Goal: Entertainment & Leisure: Consume media (video, audio)

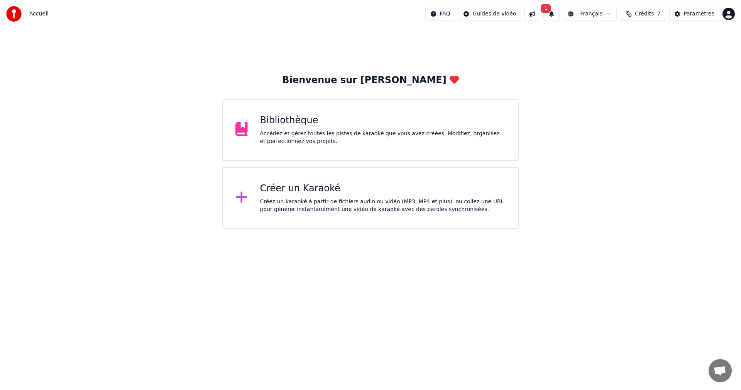
click at [425, 147] on div "Bibliothèque Accédez et gérez toutes les pistes de karaoké que vous avez créées…" at bounding box center [370, 130] width 296 height 62
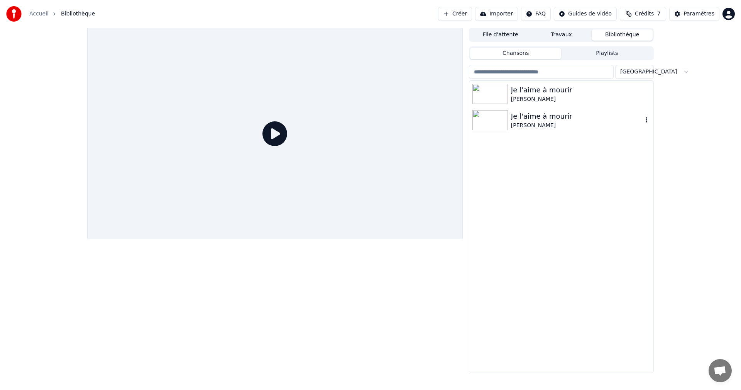
click at [566, 120] on div "Je l'aime à mourir" at bounding box center [577, 116] width 132 height 11
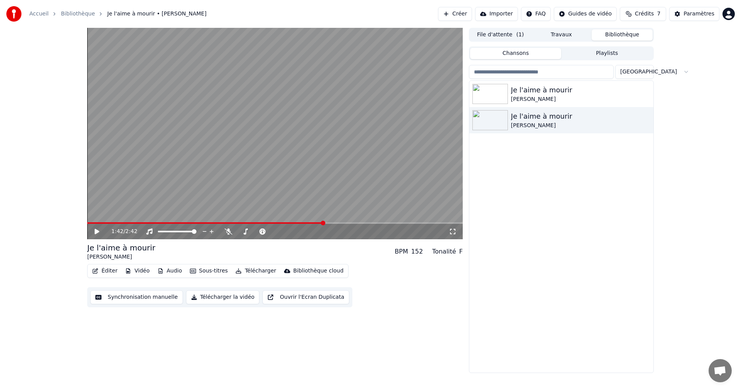
click at [244, 222] on video at bounding box center [275, 133] width 376 height 211
click at [374, 90] on video at bounding box center [275, 133] width 376 height 211
click at [300, 222] on span at bounding box center [299, 222] width 5 height 5
click at [246, 224] on span at bounding box center [166, 223] width 159 height 2
click at [246, 221] on video at bounding box center [275, 133] width 376 height 211
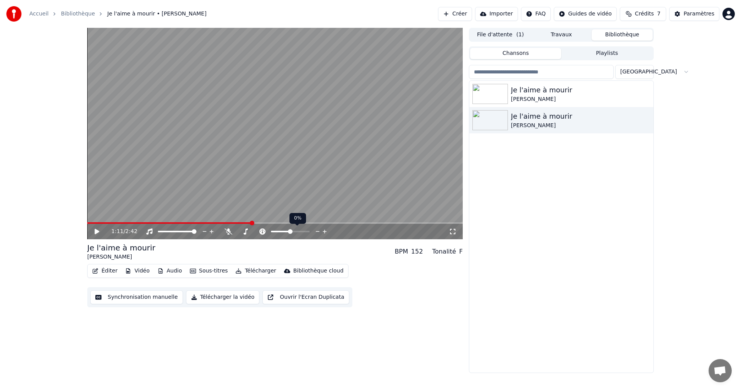
click at [317, 231] on icon at bounding box center [318, 231] width 4 height 1
click at [98, 227] on div "1:11 / 2:42" at bounding box center [275, 231] width 376 height 15
click at [98, 229] on icon at bounding box center [102, 231] width 18 height 6
click at [235, 221] on video at bounding box center [275, 133] width 376 height 211
click at [231, 222] on span at bounding box center [275, 223] width 376 height 2
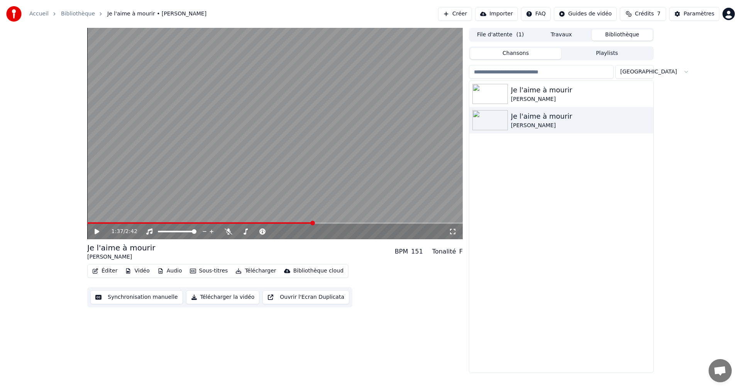
click at [143, 300] on button "Synchronisation manuelle" at bounding box center [136, 297] width 93 height 14
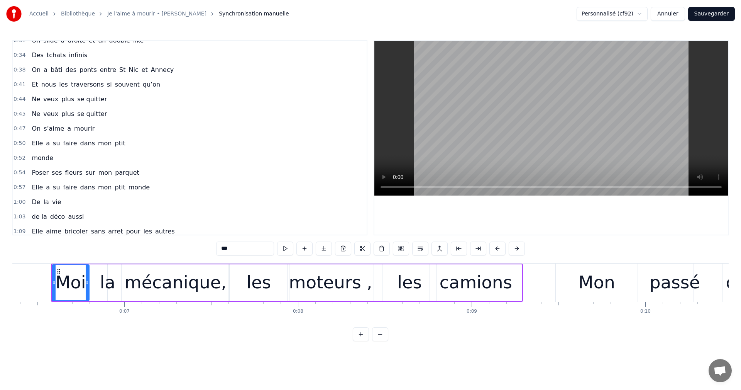
scroll to position [143, 0]
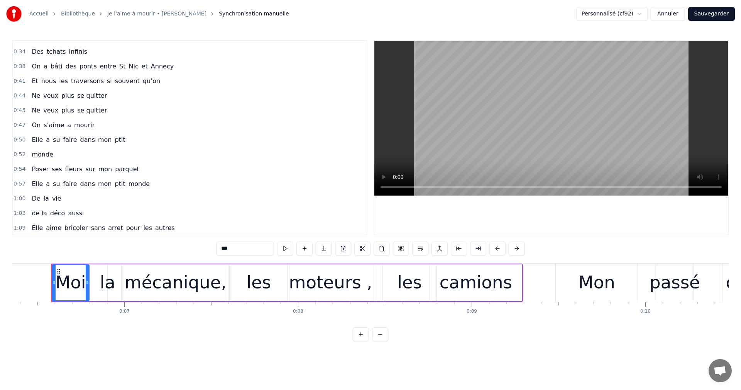
click at [81, 188] on span "dans" at bounding box center [88, 183] width 16 height 9
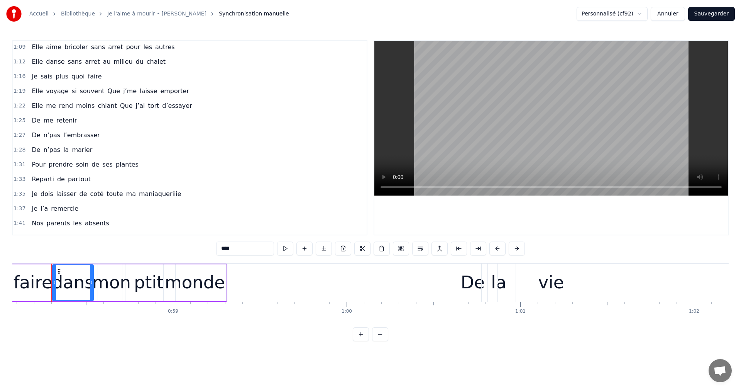
scroll to position [325, 0]
click at [91, 166] on span "de" at bounding box center [95, 162] width 9 height 9
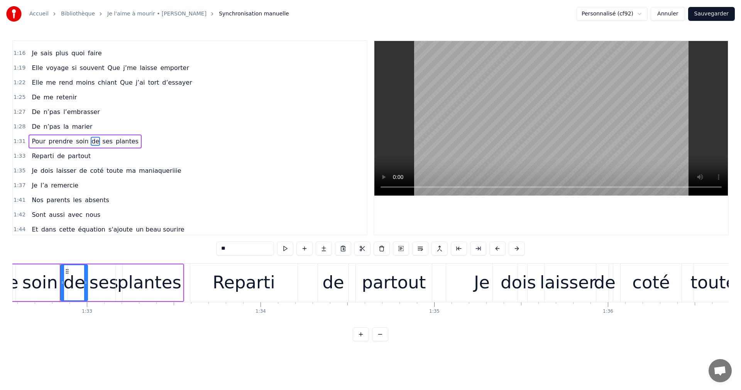
scroll to position [0, 16114]
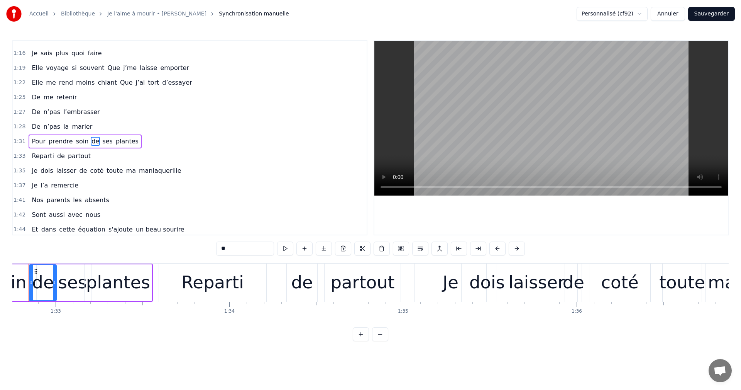
click at [430, 288] on div "Je" at bounding box center [451, 282] width 72 height 38
type input "**"
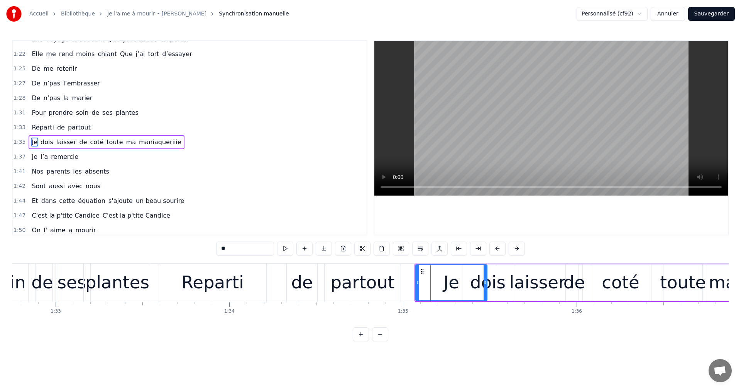
scroll to position [380, 0]
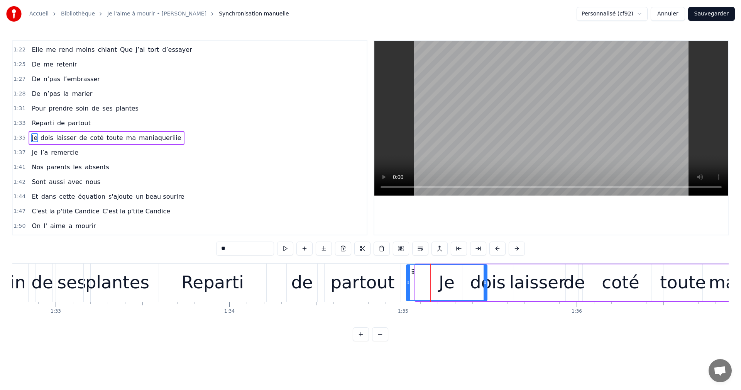
drag, startPoint x: 416, startPoint y: 283, endPoint x: 407, endPoint y: 286, distance: 9.6
click at [407, 286] on div at bounding box center [408, 282] width 3 height 35
click at [274, 284] on div "Reparti de partout" at bounding box center [281, 282] width 244 height 38
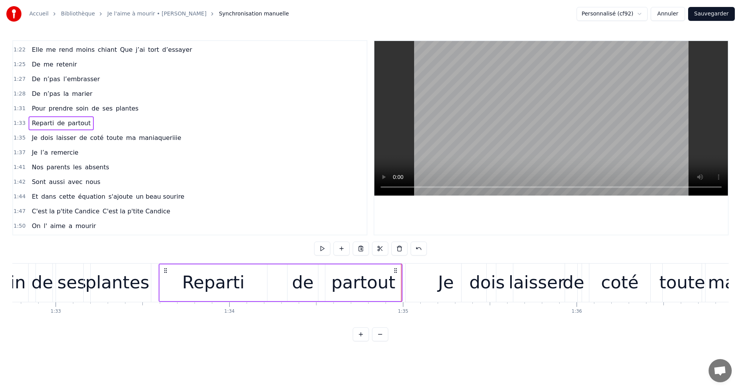
click at [422, 293] on div "Je" at bounding box center [446, 282] width 81 height 38
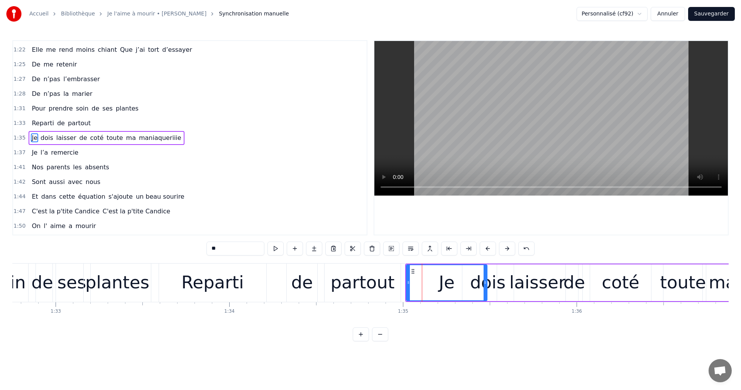
click at [393, 294] on div "partout" at bounding box center [363, 282] width 76 height 38
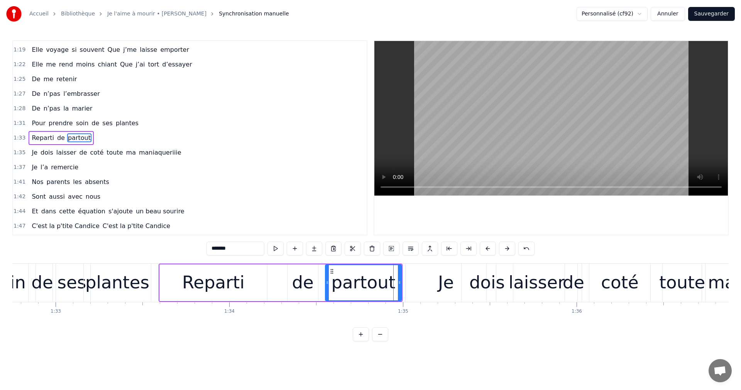
click at [430, 285] on div "Je" at bounding box center [446, 282] width 81 height 38
type input "**"
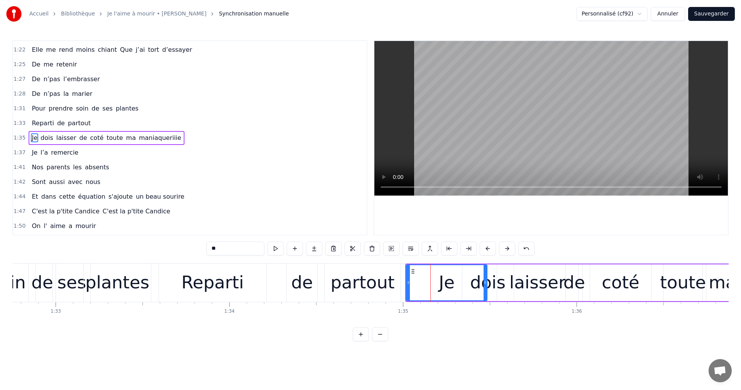
click at [424, 285] on div "Je" at bounding box center [447, 282] width 80 height 35
click at [418, 285] on div "Je" at bounding box center [447, 282] width 80 height 35
click at [417, 285] on div "Je" at bounding box center [447, 282] width 80 height 35
click at [411, 285] on div "Je" at bounding box center [447, 282] width 80 height 35
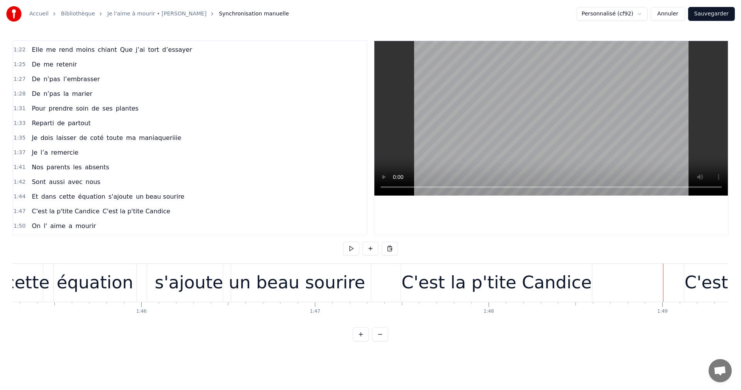
scroll to position [0, 18240]
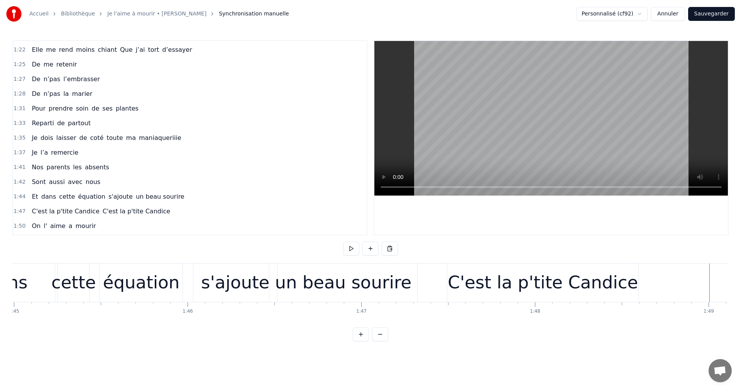
click at [466, 291] on div "C'est la p'tite Candice" at bounding box center [543, 282] width 190 height 26
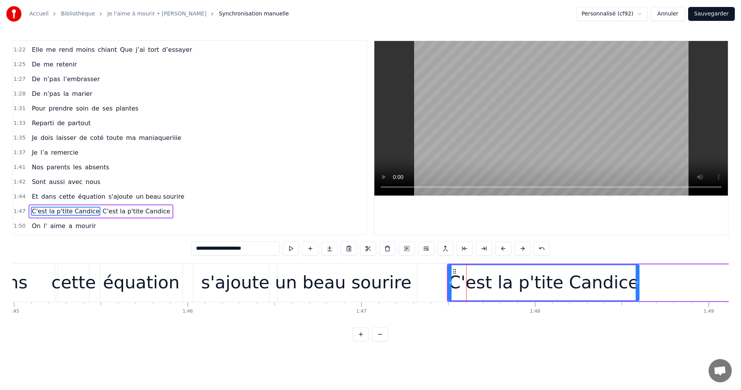
scroll to position [453, 0]
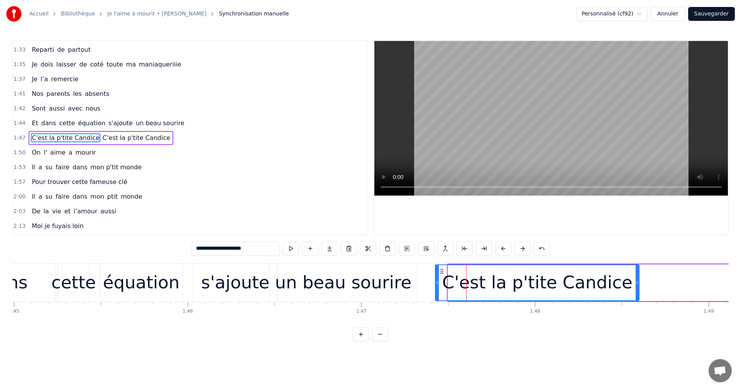
drag, startPoint x: 449, startPoint y: 284, endPoint x: 436, endPoint y: 284, distance: 12.7
click at [436, 284] on icon at bounding box center [437, 282] width 3 height 6
click at [289, 251] on button at bounding box center [291, 248] width 16 height 14
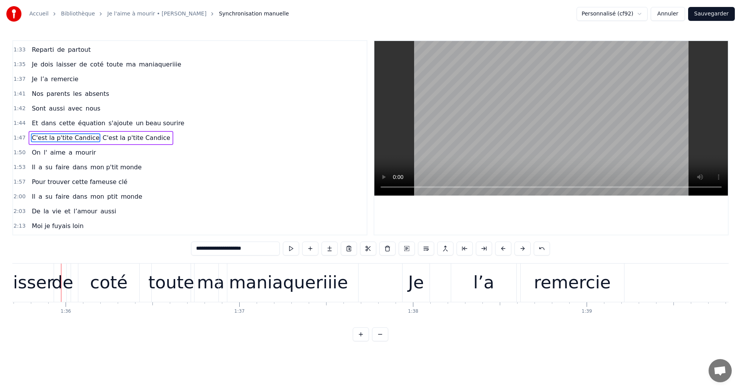
scroll to position [0, 16634]
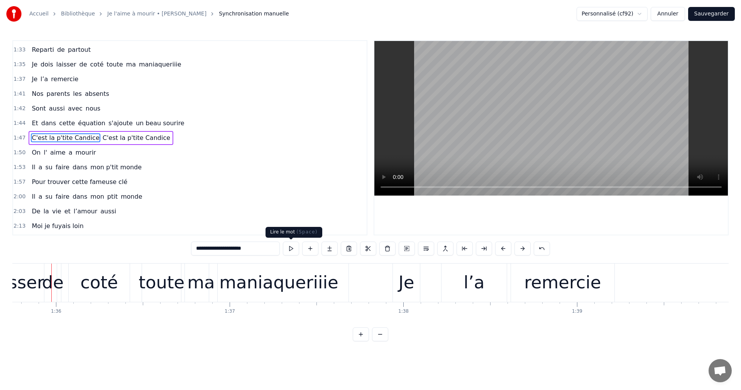
click at [289, 250] on button at bounding box center [291, 248] width 16 height 14
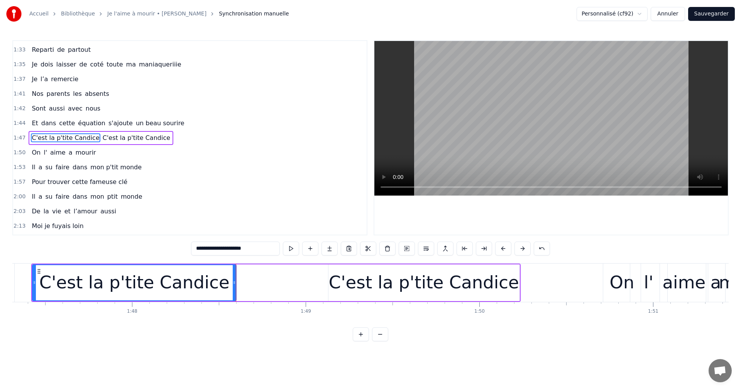
scroll to position [0, 18742]
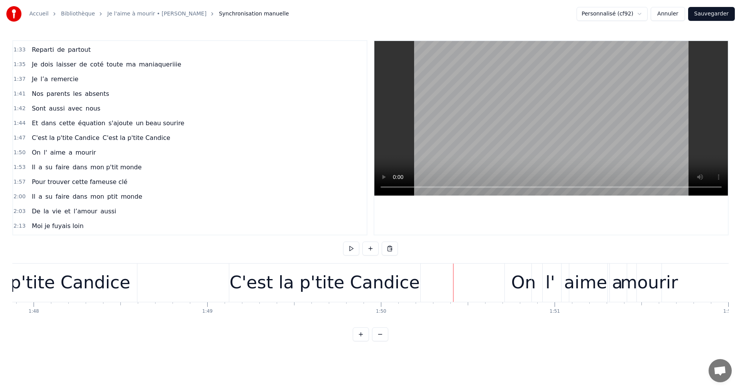
drag, startPoint x: 435, startPoint y: 287, endPoint x: 367, endPoint y: 279, distance: 68.4
click at [359, 283] on div "C'est la p'tite Candice" at bounding box center [325, 282] width 190 height 26
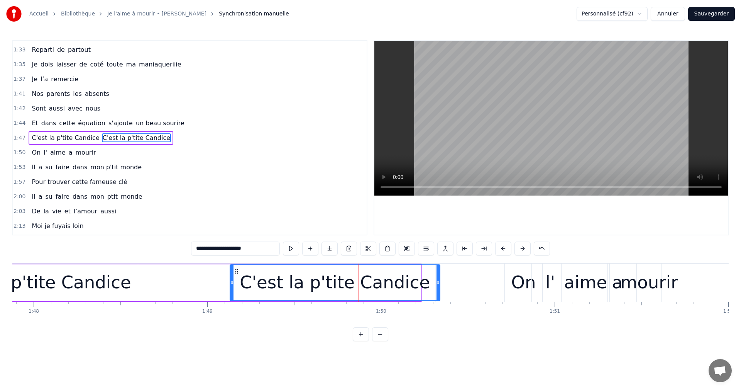
drag, startPoint x: 418, startPoint y: 283, endPoint x: 437, endPoint y: 286, distance: 19.2
click at [437, 286] on div at bounding box center [438, 282] width 3 height 35
click at [400, 286] on div "C'est la p'tite Candice" at bounding box center [335, 282] width 190 height 26
drag, startPoint x: 233, startPoint y: 284, endPoint x: 229, endPoint y: 285, distance: 4.8
click at [229, 285] on icon at bounding box center [227, 282] width 3 height 6
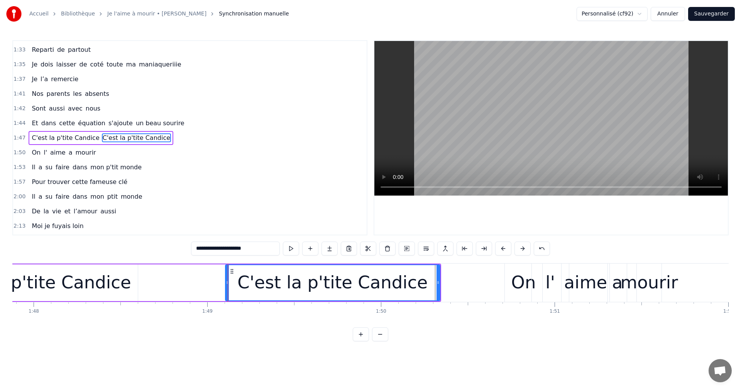
click at [100, 213] on span "aussi" at bounding box center [108, 211] width 17 height 9
type input "*****"
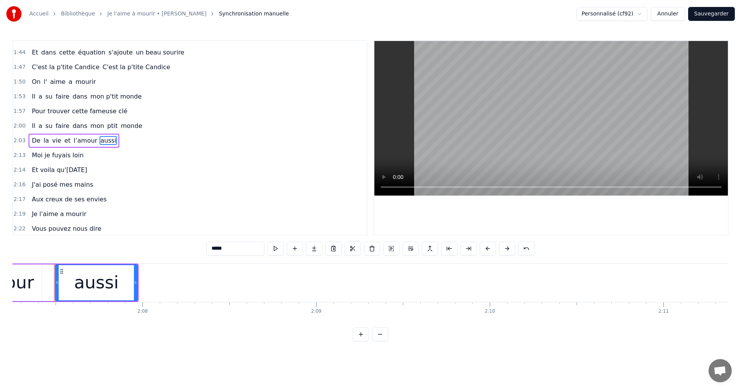
scroll to position [0, 22110]
click at [231, 328] on div "0:06 Moi la mécanique, les moteurs , les camions 0:09 Mon passé de pompier , la…" at bounding box center [370, 190] width 717 height 301
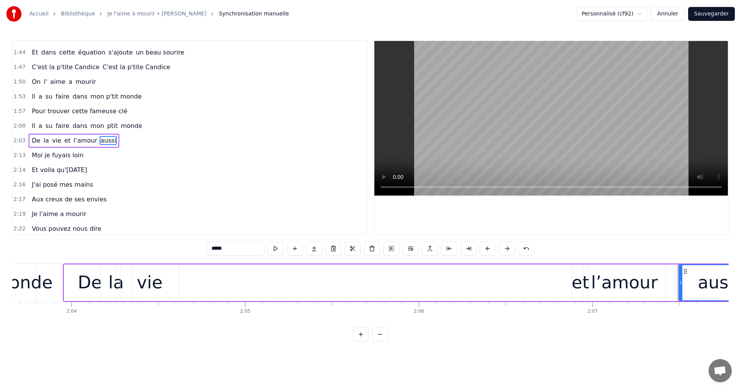
click at [395, 288] on div "De la vie et l’amour aussi" at bounding box center [413, 282] width 700 height 38
click at [395, 288] on div at bounding box center [395, 282] width 0 height 38
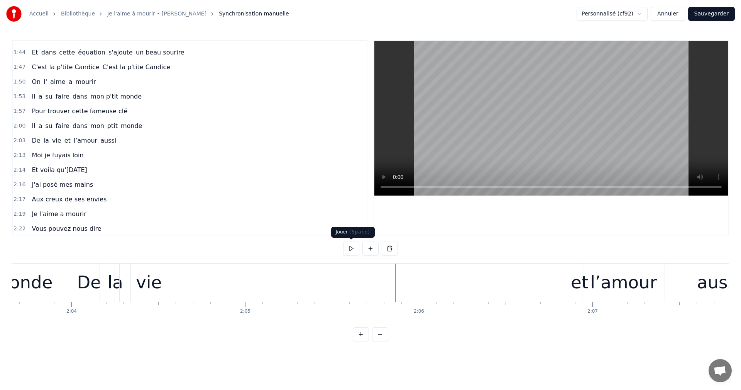
click at [342, 252] on div "0:06 Moi la mécanique, les moteurs , les camions 0:09 Mon passé de pompier , la…" at bounding box center [370, 190] width 717 height 301
click at [347, 250] on button at bounding box center [351, 248] width 16 height 14
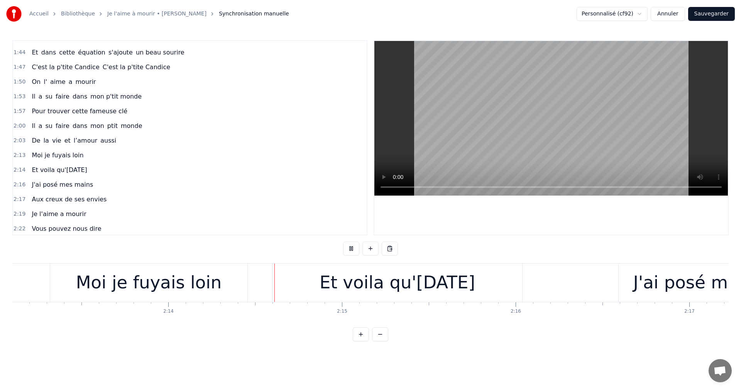
scroll to position [0, 23247]
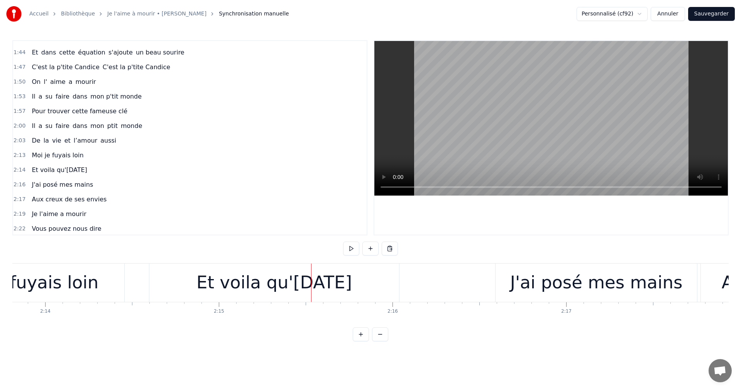
click at [343, 241] on button at bounding box center [351, 248] width 16 height 14
click at [351, 247] on button at bounding box center [351, 248] width 16 height 14
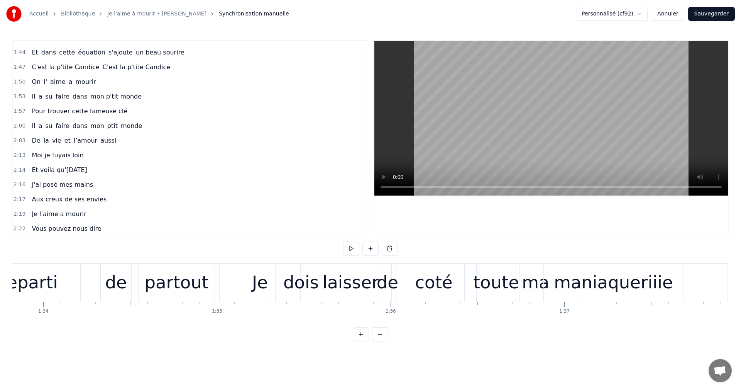
scroll to position [0, 16471]
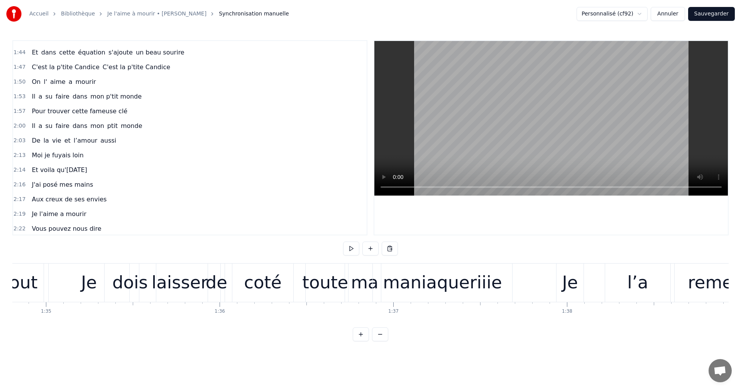
click at [351, 249] on button at bounding box center [351, 248] width 16 height 14
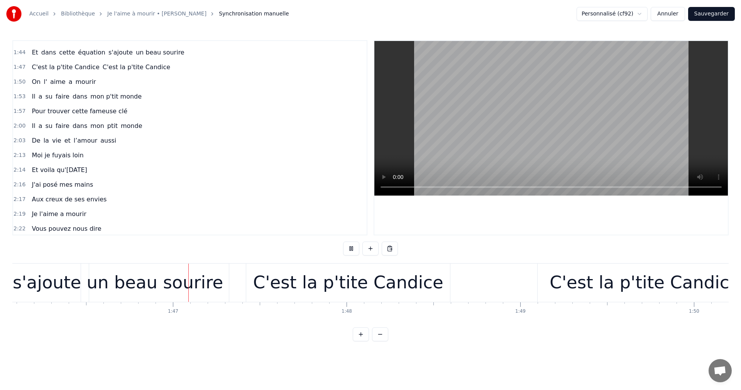
scroll to position [0, 18429]
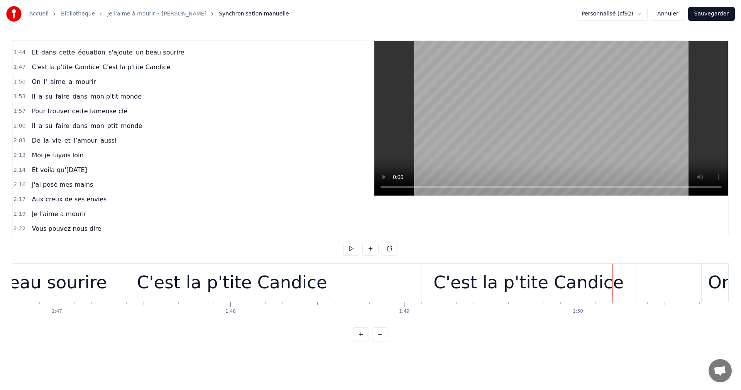
click at [343, 241] on button at bounding box center [351, 248] width 16 height 14
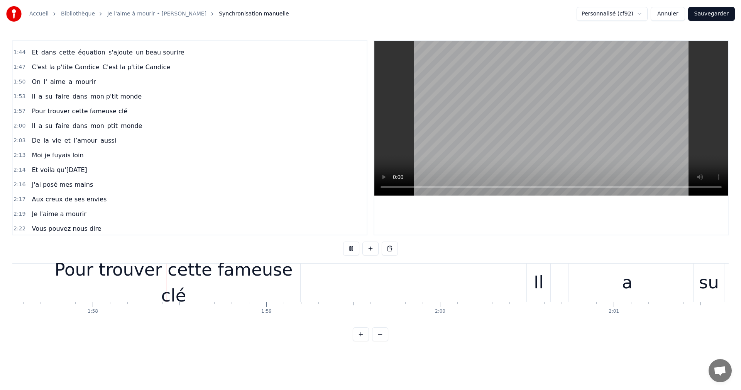
scroll to position [0, 20446]
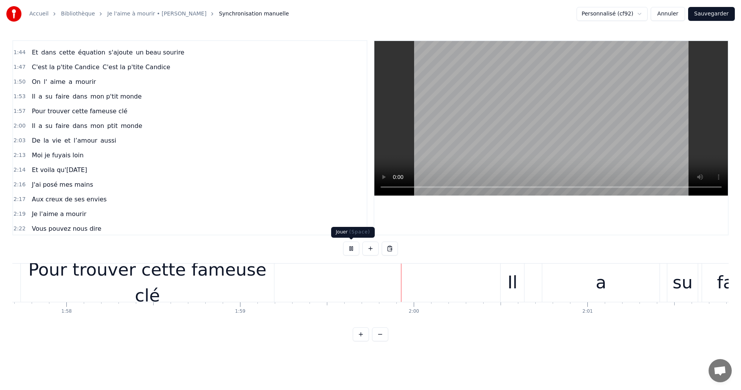
click at [346, 252] on button at bounding box center [351, 248] width 16 height 14
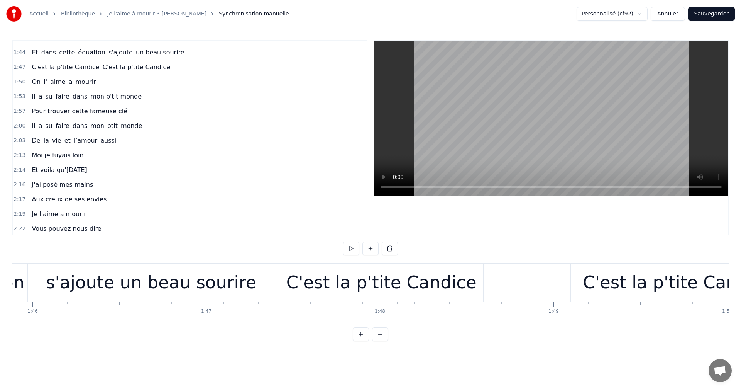
scroll to position [0, 18364]
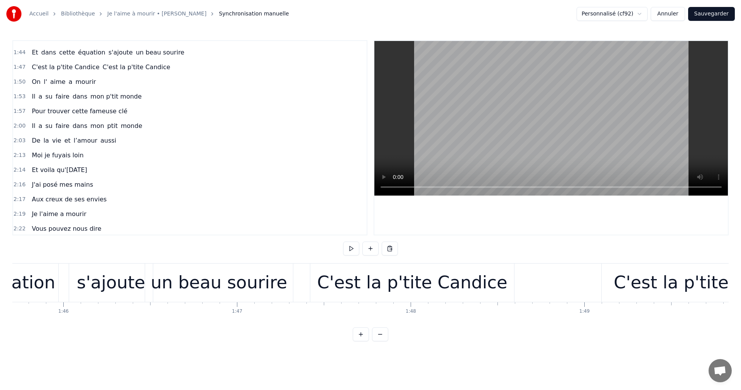
click at [324, 287] on div "C'est la p'tite Candice" at bounding box center [412, 282] width 204 height 38
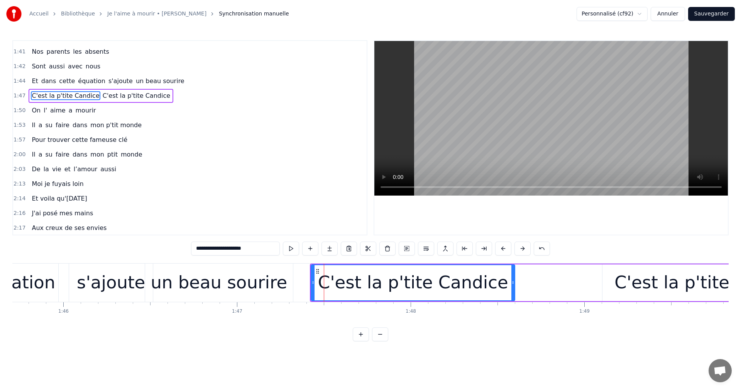
scroll to position [453, 0]
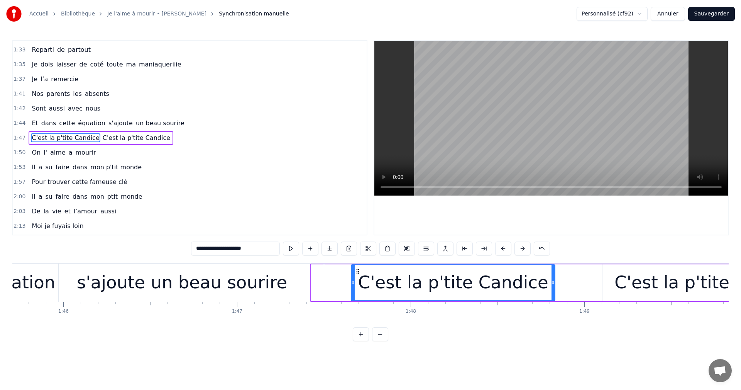
drag, startPoint x: 318, startPoint y: 271, endPoint x: 358, endPoint y: 275, distance: 40.3
click at [358, 275] on div "C'est la p'tite Candice" at bounding box center [453, 282] width 203 height 35
click at [242, 293] on div "un beau sourire" at bounding box center [219, 282] width 137 height 26
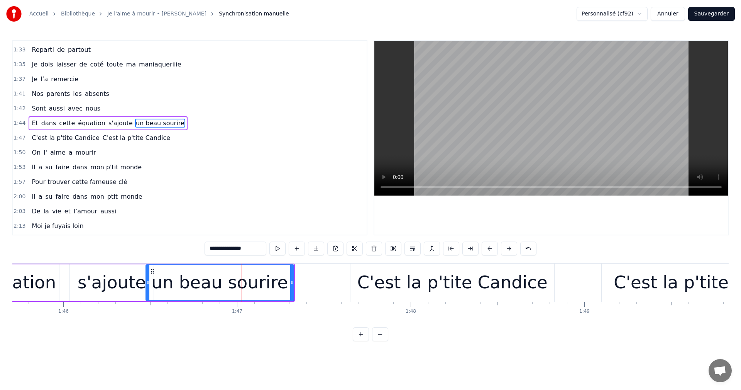
scroll to position [439, 0]
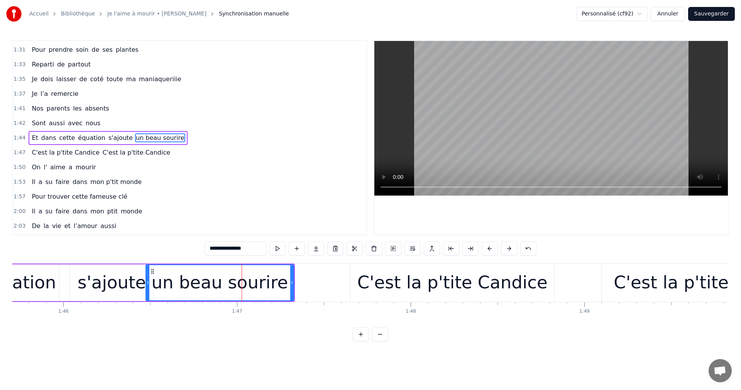
click at [294, 283] on div "un beau sourire" at bounding box center [220, 282] width 149 height 37
drag, startPoint x: 291, startPoint y: 280, endPoint x: 307, endPoint y: 281, distance: 16.3
click at [307, 281] on icon at bounding box center [308, 282] width 3 height 6
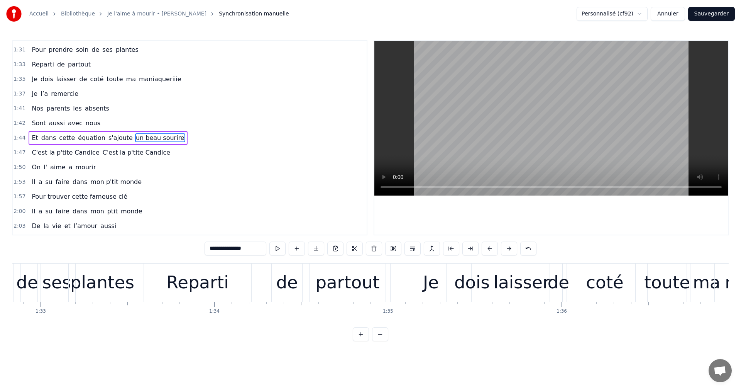
scroll to position [0, 16067]
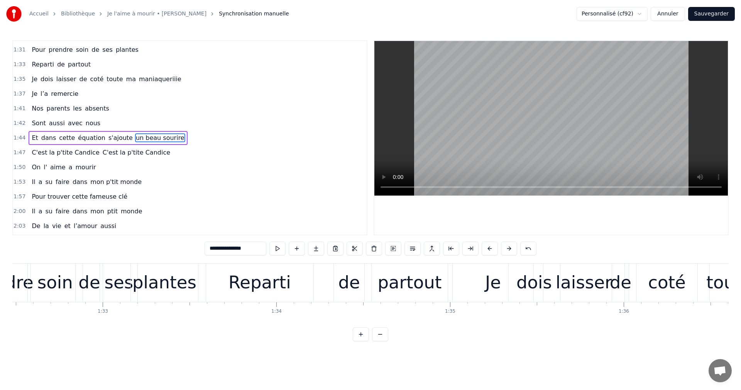
click at [466, 298] on div "Je" at bounding box center [493, 282] width 81 height 38
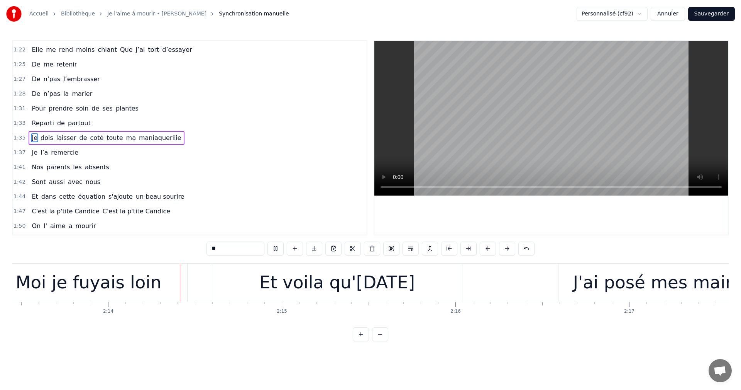
scroll to position [0, 23211]
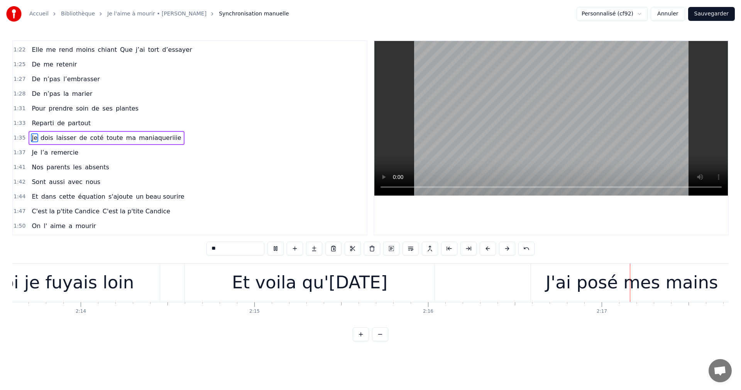
click at [102, 210] on span "C'est la p'tite Candice" at bounding box center [136, 211] width 69 height 9
type input "**********"
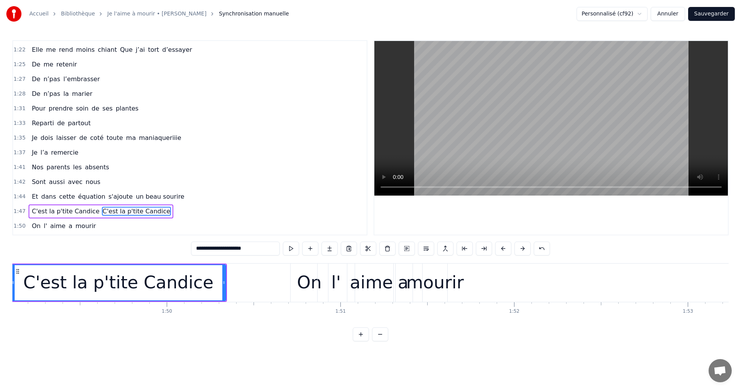
scroll to position [0, 18915]
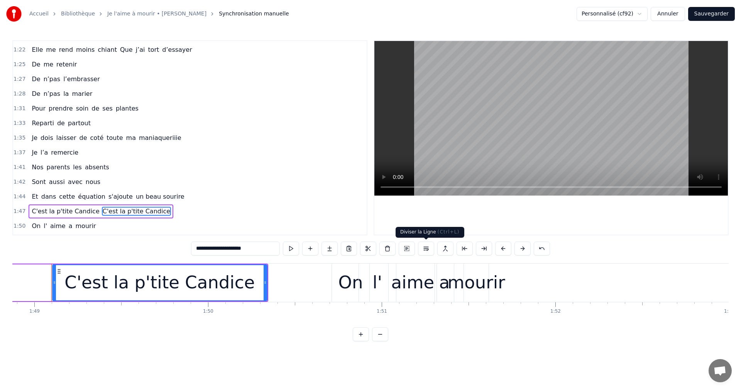
click at [431, 248] on button at bounding box center [426, 248] width 16 height 14
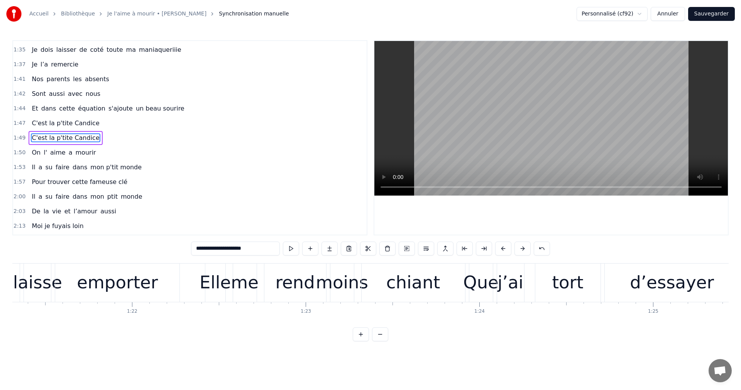
scroll to position [0, 13971]
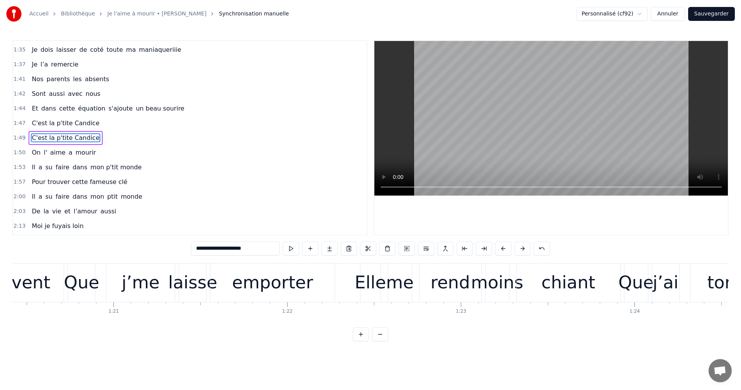
click at [341, 294] on div at bounding box center [184, 282] width 28286 height 38
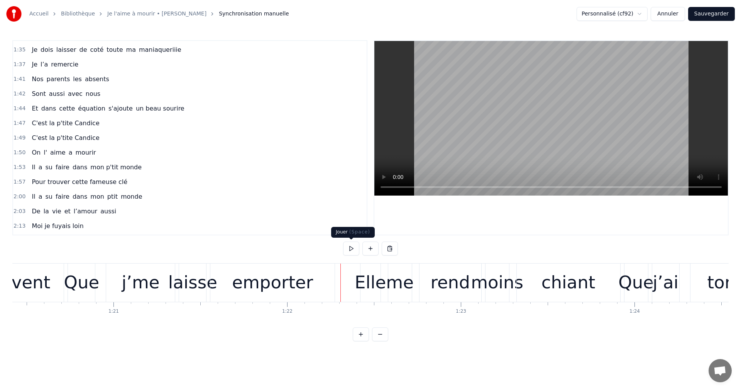
click at [348, 249] on button at bounding box center [351, 248] width 16 height 14
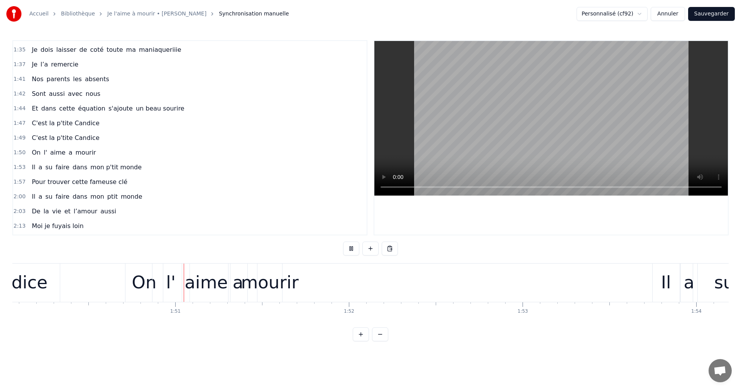
scroll to position [0, 19148]
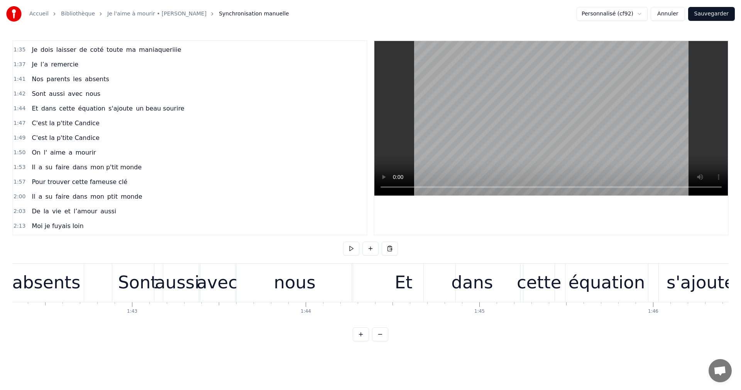
scroll to position [0, 17991]
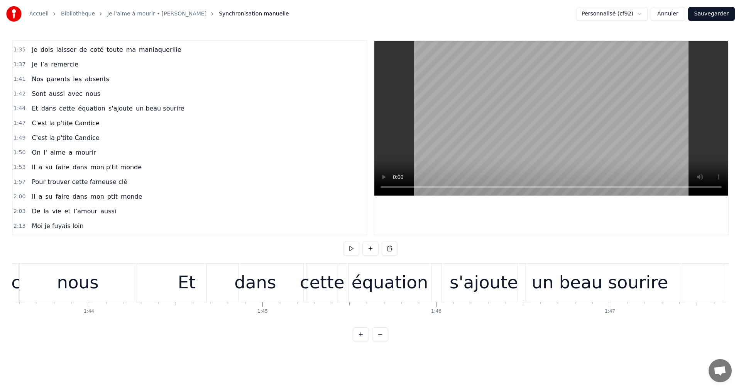
click at [218, 287] on div "dans" at bounding box center [255, 282] width 97 height 38
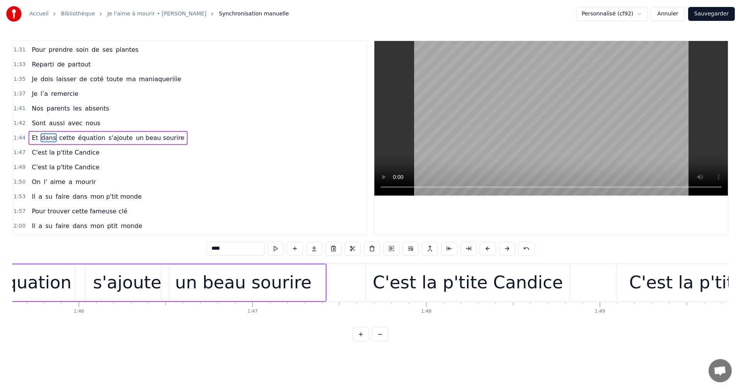
scroll to position [0, 18380]
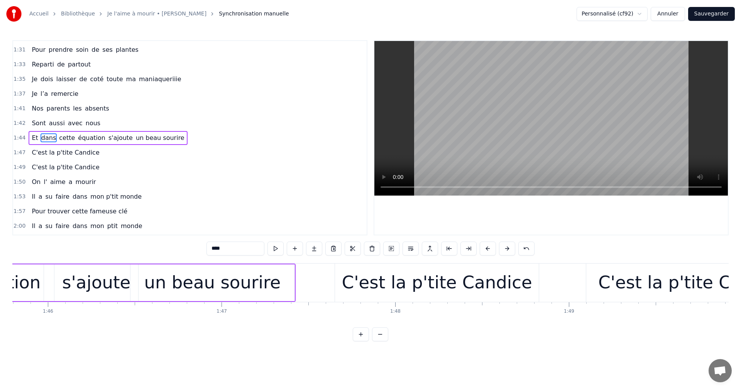
click at [397, 295] on div "C'est la p'tite Candice" at bounding box center [437, 282] width 190 height 26
type input "**********"
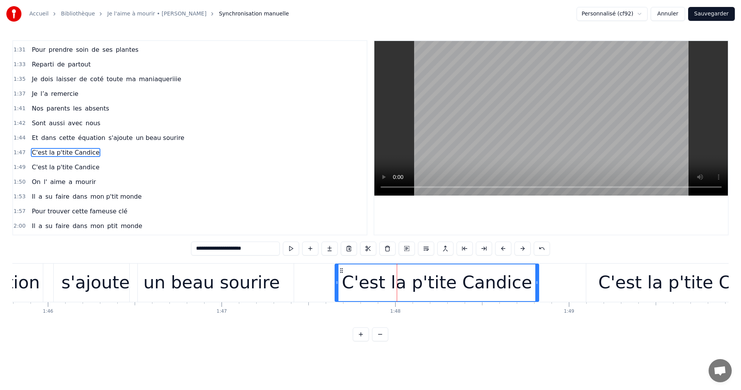
scroll to position [453, 0]
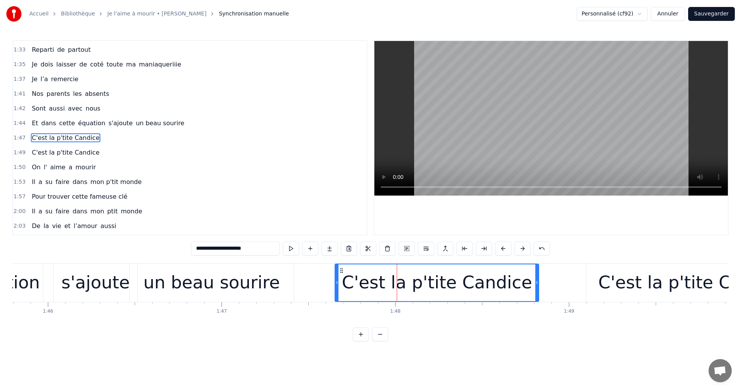
click at [365, 295] on div "C'est la p'tite Candice" at bounding box center [437, 282] width 190 height 26
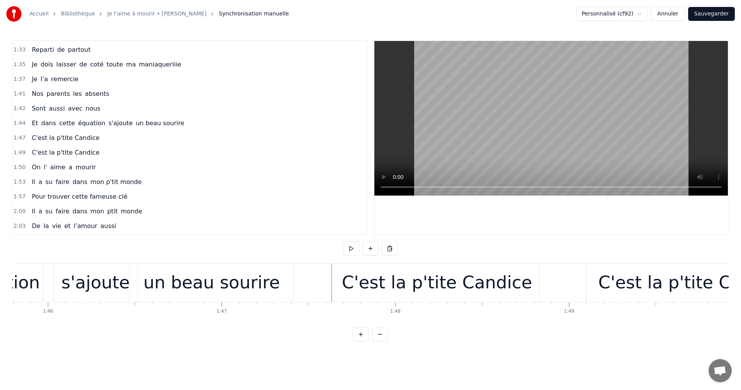
click at [337, 263] on div "C'est la p'tite Candice" at bounding box center [437, 282] width 205 height 38
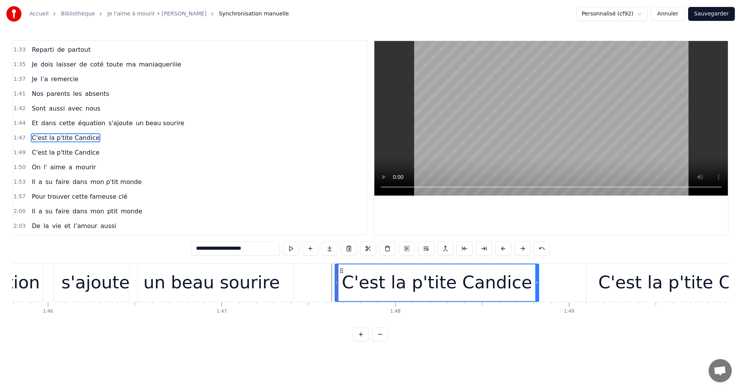
click at [334, 261] on div "0:06 Moi la mécanique, les moteurs , les camions 0:09 Mon passé de pompier , la…" at bounding box center [370, 190] width 717 height 301
drag, startPoint x: 95, startPoint y: 130, endPoint x: 81, endPoint y: 123, distance: 15.5
click at [81, 123] on div "Et dans cette équation s'ajoute un beau sourire" at bounding box center [108, 123] width 159 height 14
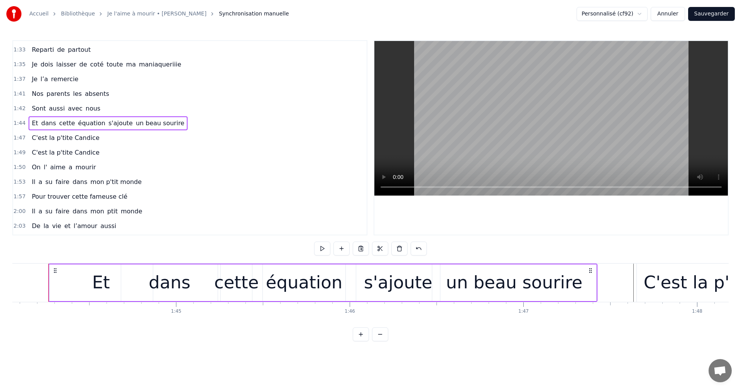
scroll to position [0, 18075]
click at [114, 122] on span "s'ajoute" at bounding box center [121, 123] width 26 height 9
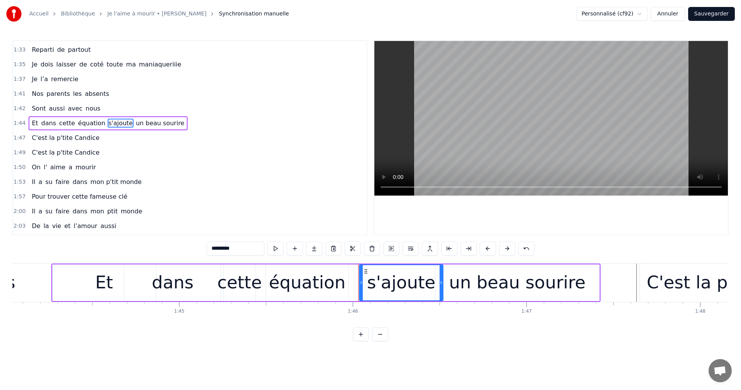
scroll to position [439, 0]
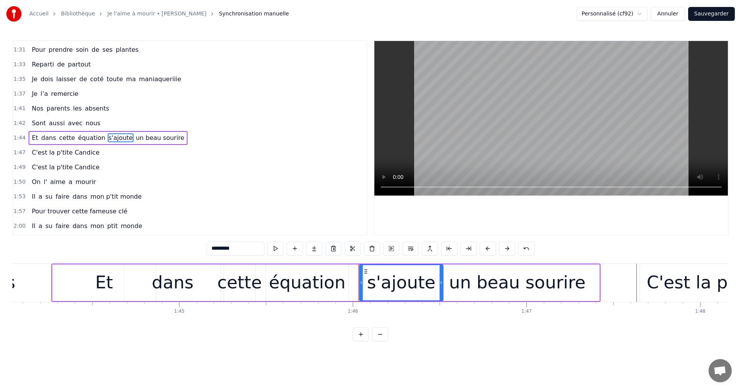
click at [149, 135] on span "un beau sourire" at bounding box center [160, 137] width 50 height 9
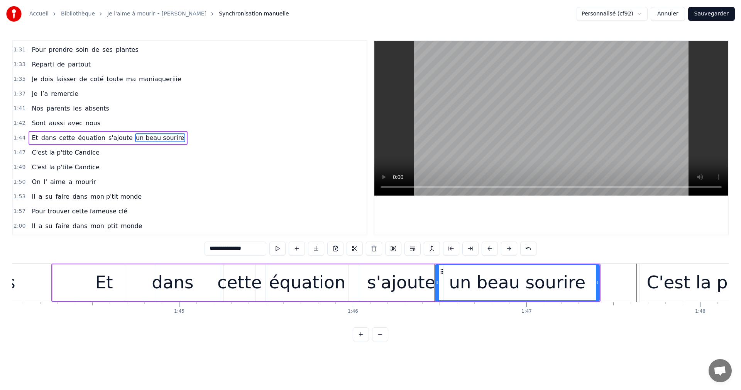
click at [597, 283] on circle at bounding box center [597, 283] width 0 height 0
drag, startPoint x: 598, startPoint y: 283, endPoint x: 630, endPoint y: 282, distance: 32.1
click at [630, 282] on icon at bounding box center [629, 282] width 3 height 6
click at [649, 283] on div "C'est la p'tite Candice" at bounding box center [742, 282] width 204 height 38
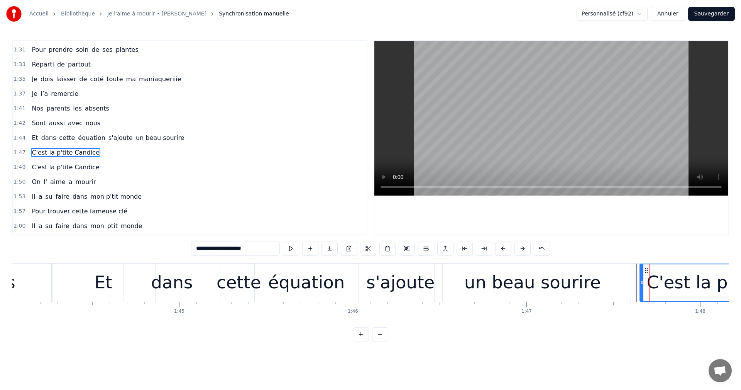
scroll to position [453, 0]
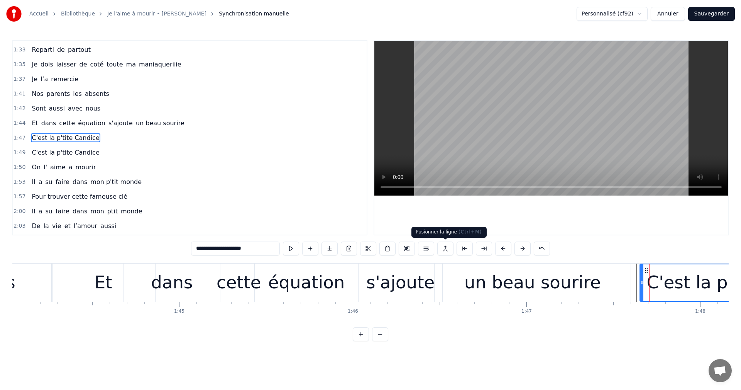
click at [449, 250] on button at bounding box center [445, 248] width 16 height 14
click at [428, 249] on button at bounding box center [426, 248] width 16 height 14
click at [652, 277] on div "C'est la p'tite Candice" at bounding box center [741, 282] width 203 height 37
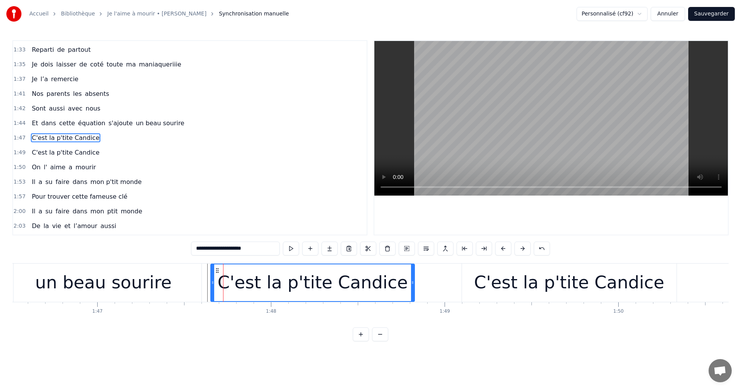
scroll to position [0, 18427]
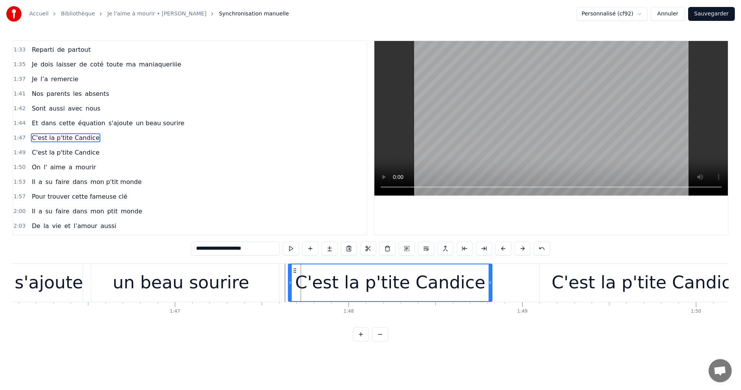
click at [342, 291] on div "C'est la p'tite Candice" at bounding box center [390, 282] width 190 height 26
click at [318, 274] on div "C'est la p'tite Candice" at bounding box center [390, 282] width 190 height 26
click at [304, 275] on div "C'est la p'tite Candice" at bounding box center [390, 282] width 203 height 37
click at [301, 275] on div "C'est la p'tite Candice" at bounding box center [390, 282] width 203 height 37
click at [347, 269] on div "C'est la p'tite Candice" at bounding box center [390, 282] width 190 height 26
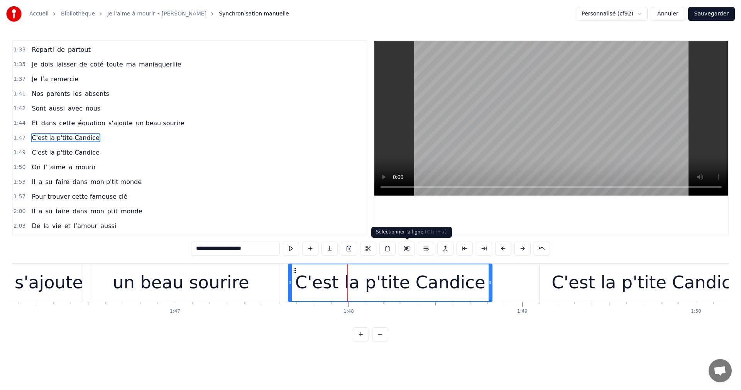
click at [406, 251] on button at bounding box center [407, 248] width 16 height 14
click at [290, 276] on div at bounding box center [290, 282] width 3 height 37
click at [274, 284] on div "un beau sourire" at bounding box center [181, 282] width 196 height 38
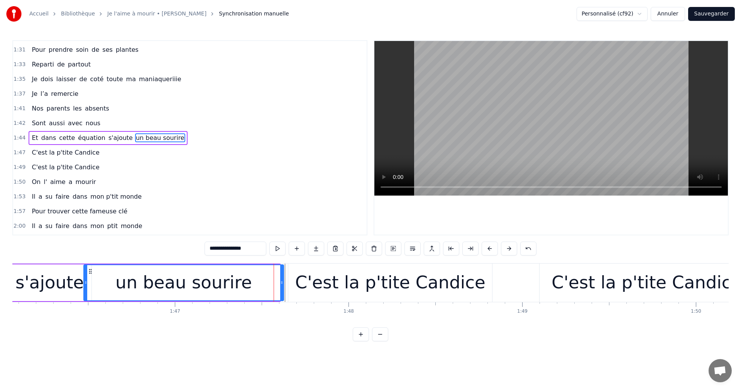
drag, startPoint x: 278, startPoint y: 283, endPoint x: 282, endPoint y: 287, distance: 5.2
click at [282, 287] on div at bounding box center [281, 282] width 3 height 35
click at [566, 284] on div "C'est la p'tite Candice" at bounding box center [647, 282] width 190 height 26
type input "**********"
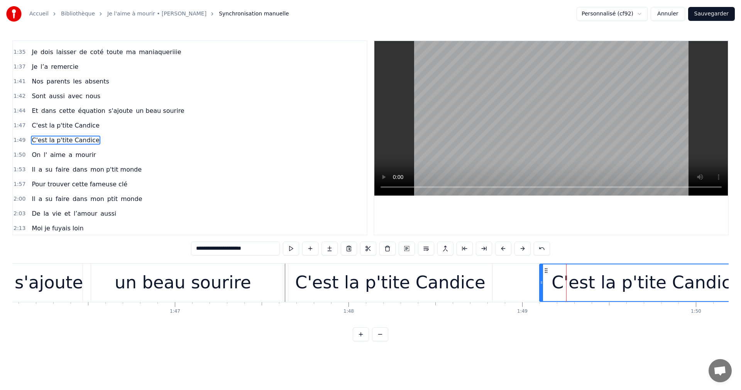
scroll to position [468, 0]
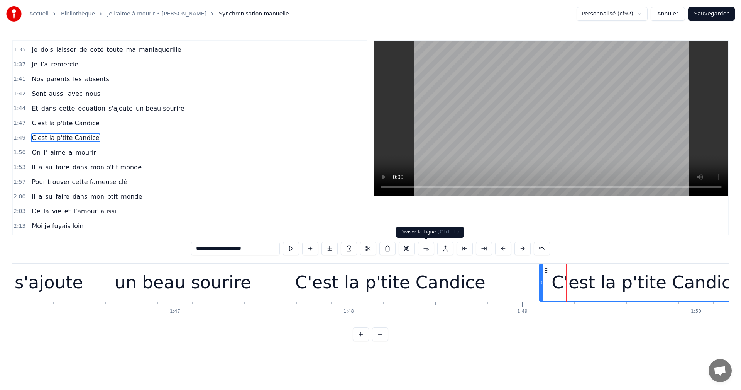
click at [426, 254] on button at bounding box center [426, 248] width 16 height 14
click at [88, 129] on div "C'est la p'tite Candice" at bounding box center [66, 123] width 74 height 14
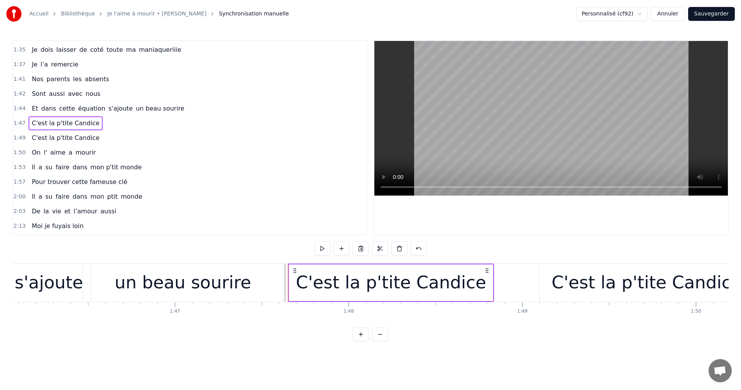
click at [403, 280] on div "C'est la p'tite Candice" at bounding box center [391, 282] width 190 height 26
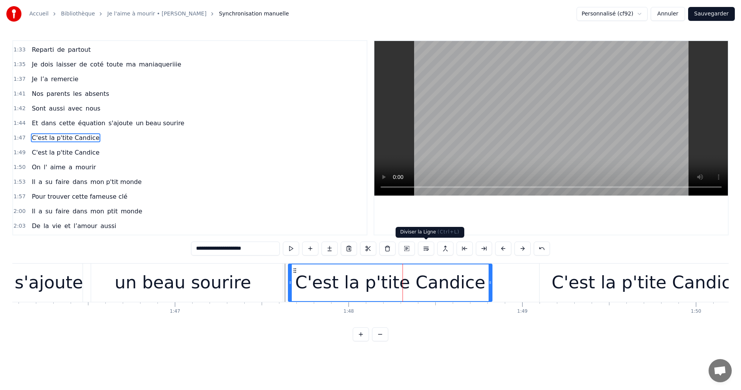
click at [427, 248] on button at bounding box center [426, 248] width 16 height 14
click at [108, 127] on span "s'ajoute" at bounding box center [121, 123] width 26 height 9
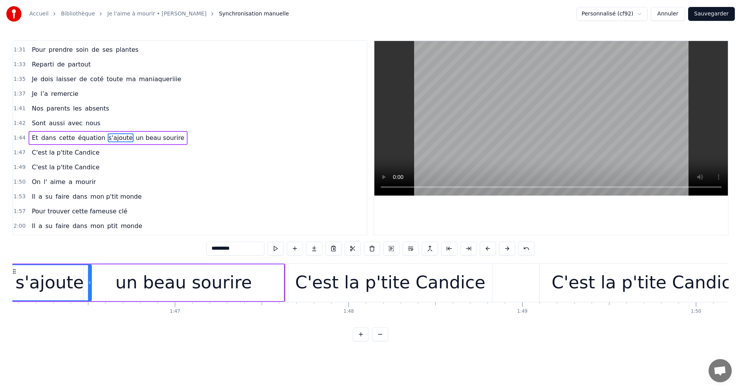
scroll to position [0, 18382]
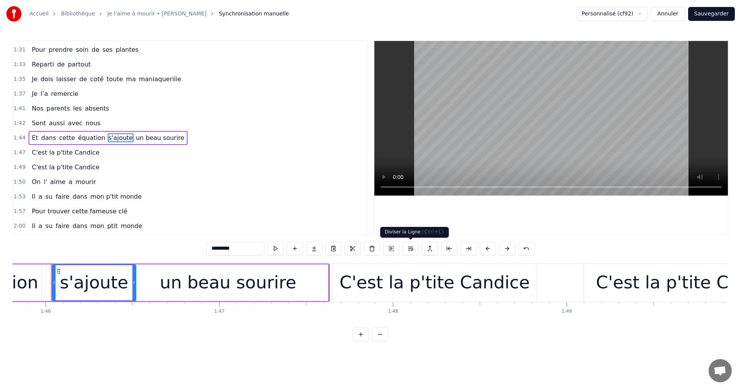
click at [413, 251] on button at bounding box center [411, 248] width 16 height 14
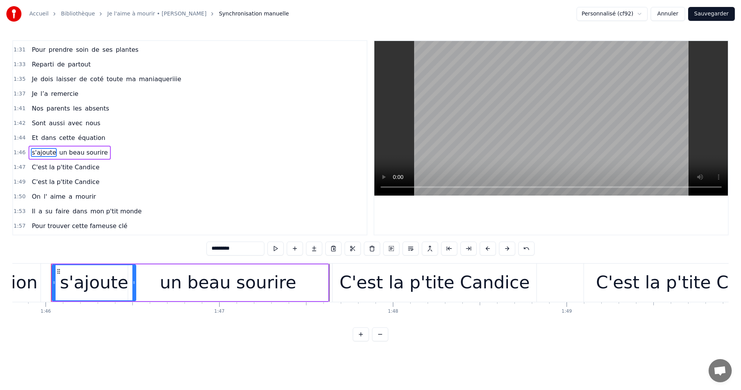
scroll to position [453, 0]
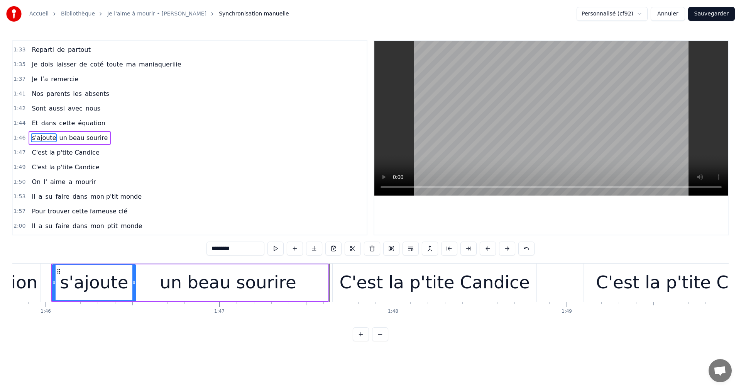
click at [269, 289] on div "un beau sourire" at bounding box center [228, 282] width 137 height 26
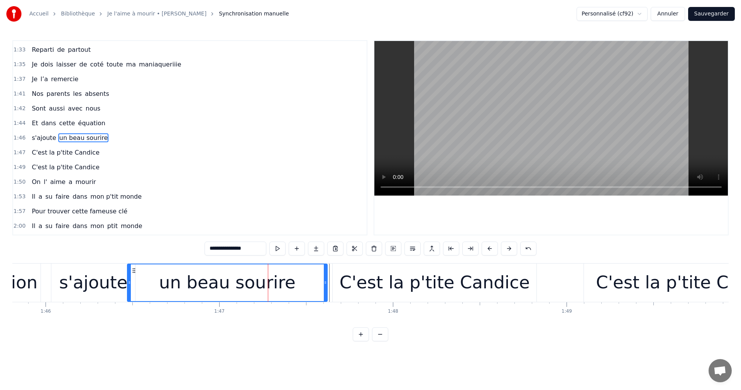
click at [97, 291] on div "s'ajoute" at bounding box center [93, 282] width 68 height 26
type input "********"
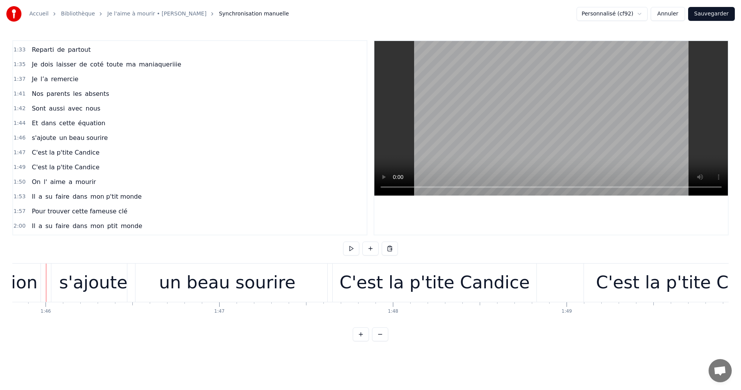
scroll to position [0, 18377]
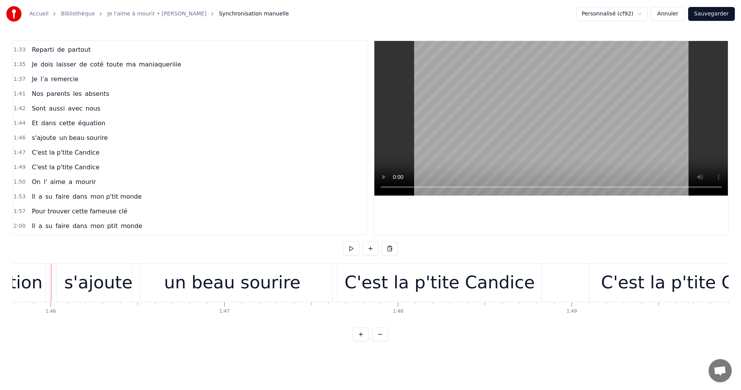
click at [340, 246] on div "0:06 Moi la mécanique, les moteurs , les camions 0:09 Mon passé de pompier , la…" at bounding box center [370, 190] width 717 height 301
click at [352, 246] on button at bounding box center [351, 248] width 16 height 14
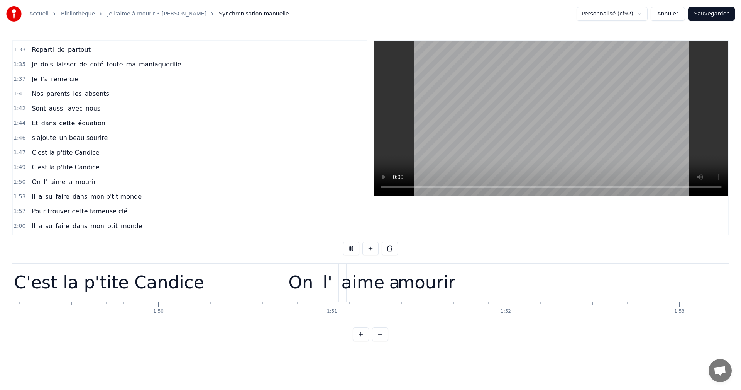
scroll to position [0, 19030]
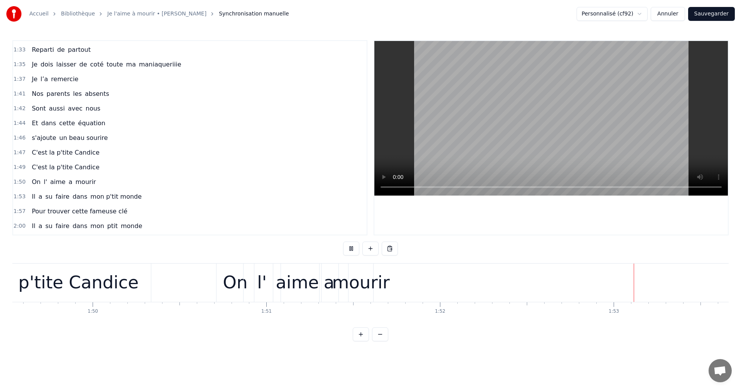
click at [193, 248] on div "0:06 Moi la mécanique, les moteurs , les camions 0:09 Mon passé de pompier , la…" at bounding box center [370, 190] width 717 height 301
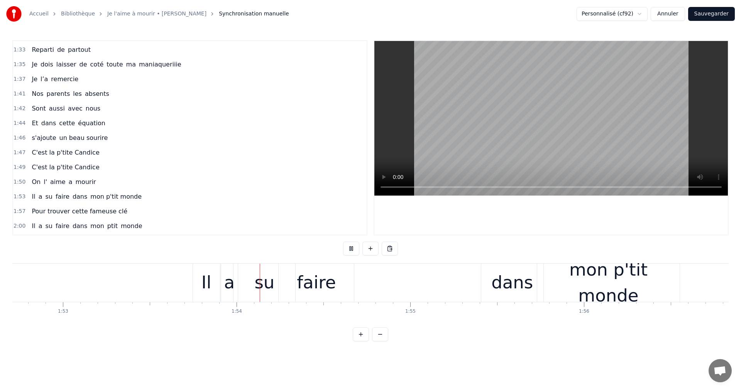
scroll to position [0, 19675]
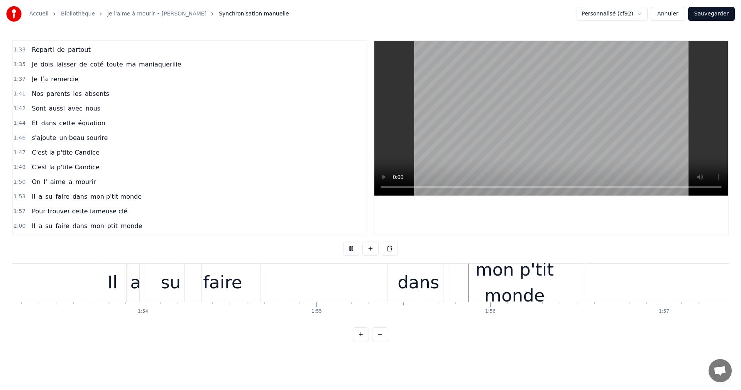
click at [543, 328] on div "0:06 Moi la mécanique, les moteurs , les camions 0:09 Mon passé de pompier , la…" at bounding box center [370, 190] width 717 height 301
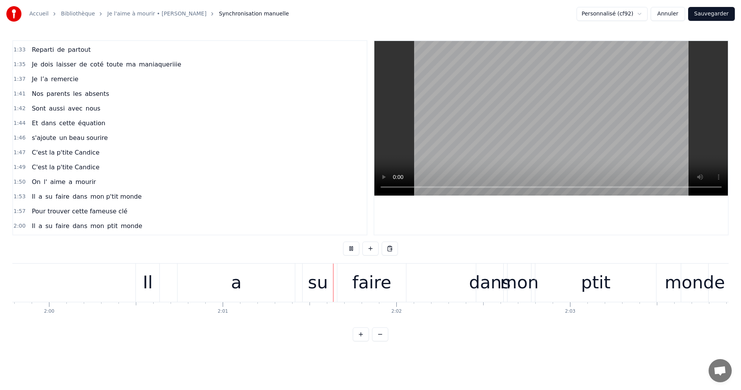
scroll to position [0, 20987]
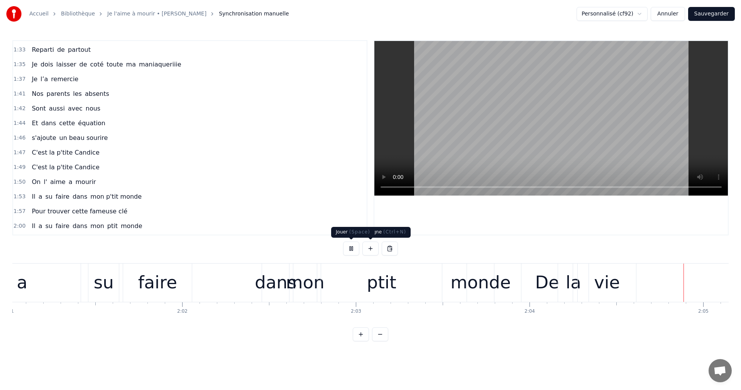
click at [351, 250] on button at bounding box center [351, 248] width 16 height 14
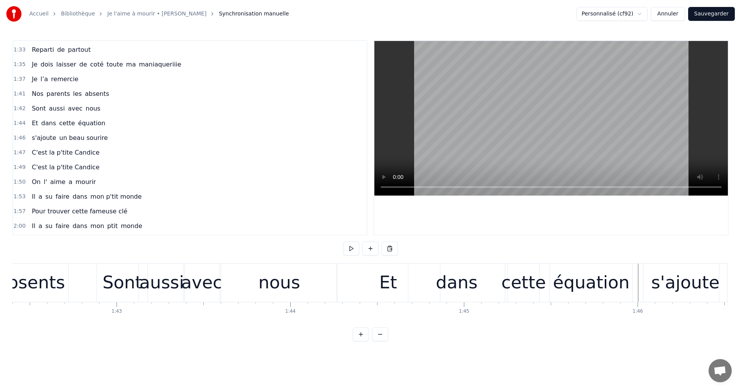
scroll to position [0, 17805]
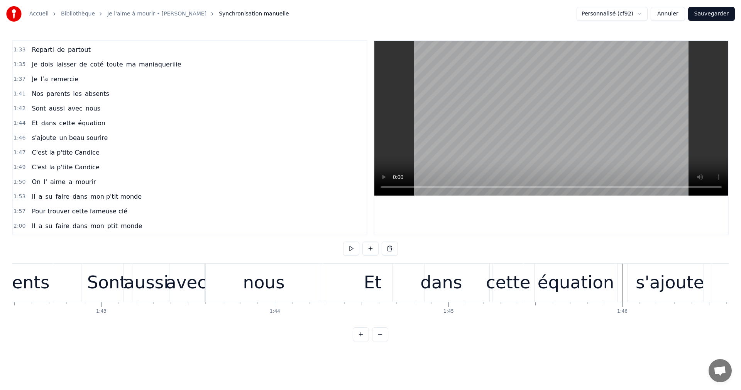
click at [446, 286] on div "dans" at bounding box center [441, 282] width 42 height 26
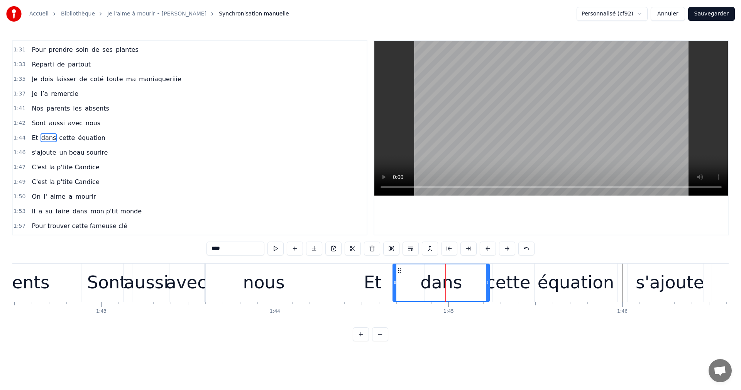
scroll to position [0, 18432]
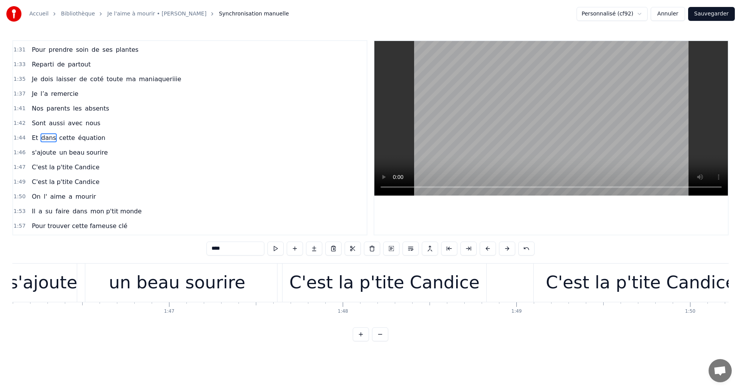
click at [266, 284] on div "un beau sourire" at bounding box center [177, 282] width 200 height 38
type input "**********"
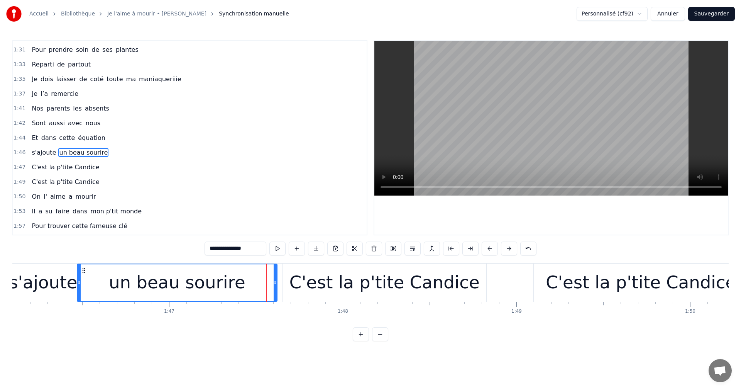
scroll to position [453, 0]
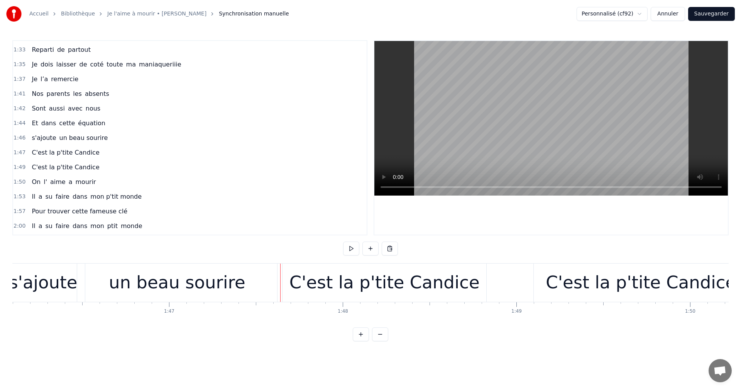
click at [280, 283] on div at bounding box center [280, 282] width 0 height 38
click at [290, 283] on div "C'est la p'tite Candice" at bounding box center [385, 282] width 204 height 38
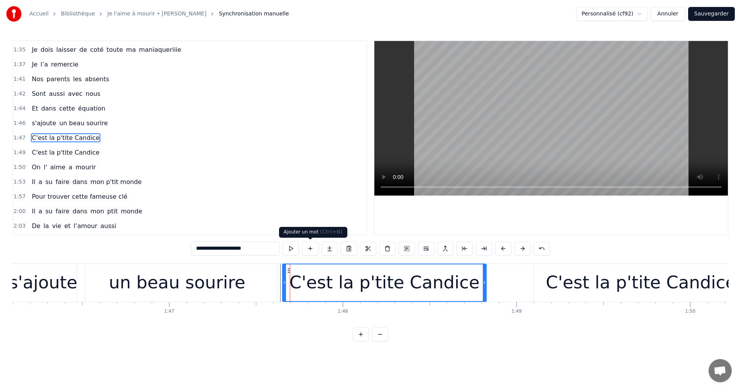
click at [314, 250] on button at bounding box center [310, 248] width 16 height 14
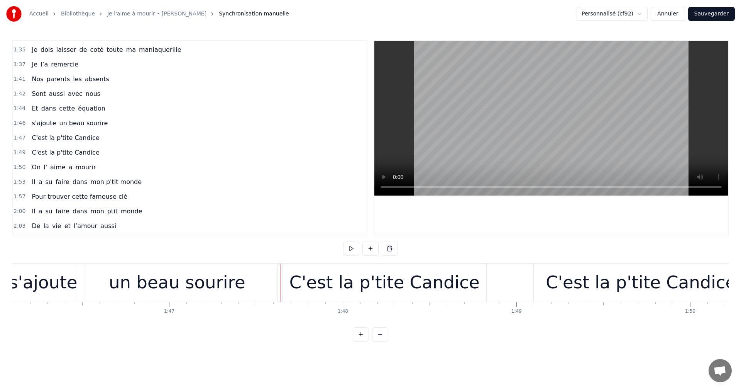
click at [281, 282] on div at bounding box center [281, 282] width 0 height 38
click at [276, 279] on div "un beau sourire" at bounding box center [177, 282] width 200 height 38
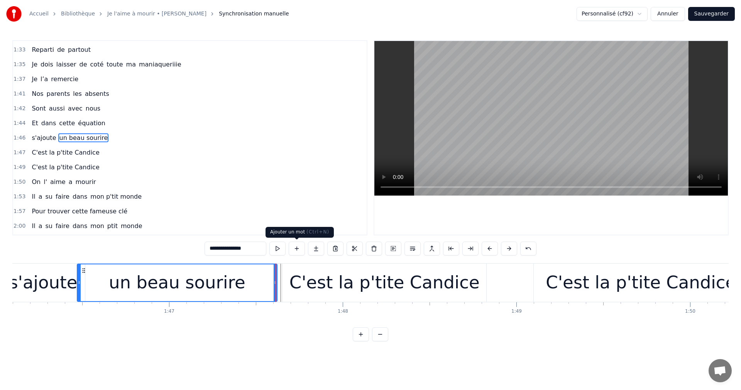
click at [301, 252] on button at bounding box center [297, 248] width 16 height 14
click at [290, 274] on div "C'est la p'tite Candice" at bounding box center [385, 282] width 204 height 38
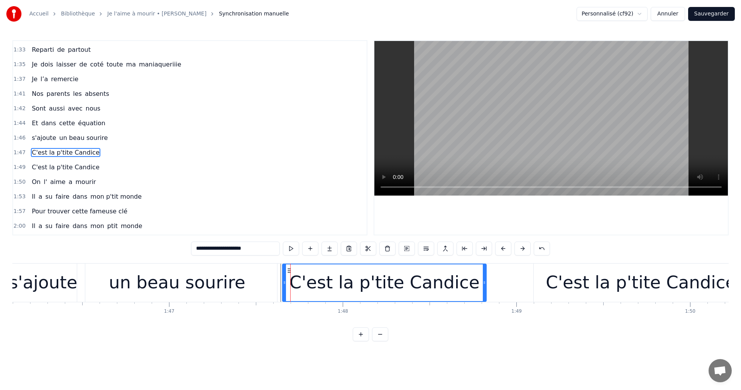
scroll to position [468, 0]
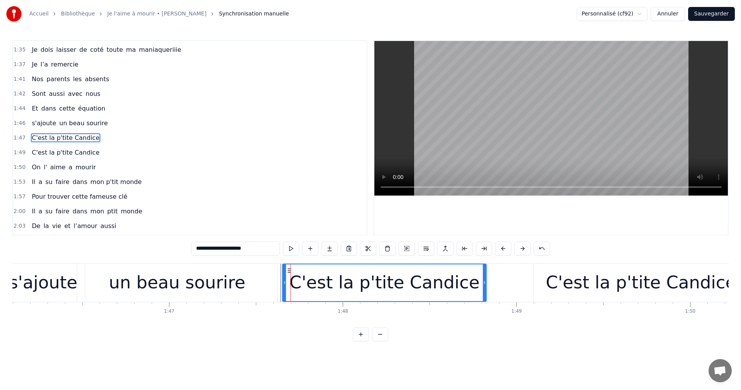
click at [285, 282] on icon at bounding box center [284, 282] width 3 height 6
click at [275, 281] on div "un beau sourire" at bounding box center [177, 282] width 200 height 38
type input "**********"
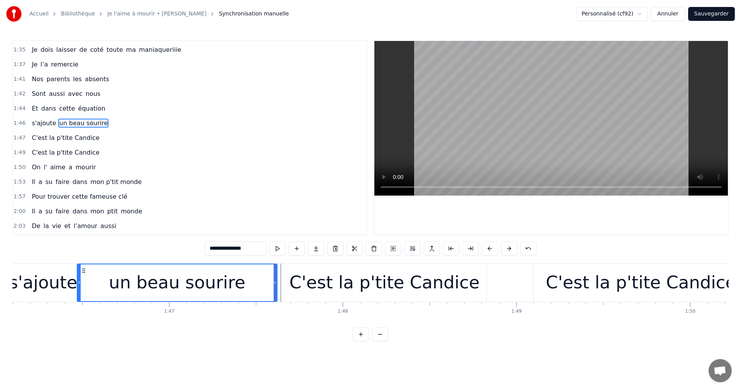
scroll to position [453, 0]
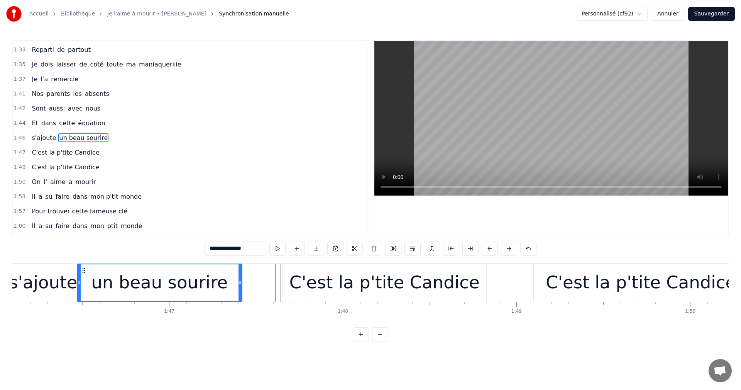
drag, startPoint x: 274, startPoint y: 282, endPoint x: 239, endPoint y: 285, distance: 35.2
click at [239, 285] on icon at bounding box center [240, 282] width 3 height 6
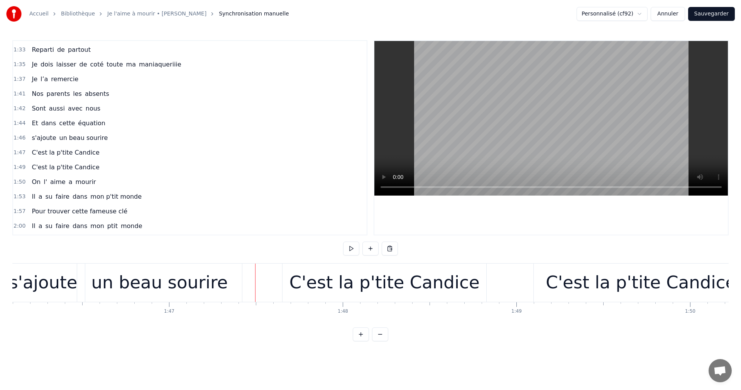
click at [255, 287] on div at bounding box center [255, 282] width 0 height 38
click at [369, 247] on button at bounding box center [371, 248] width 16 height 14
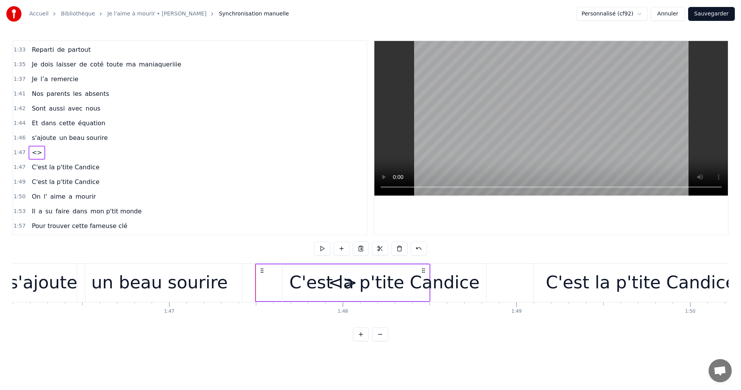
drag, startPoint x: 263, startPoint y: 289, endPoint x: 252, endPoint y: 287, distance: 10.6
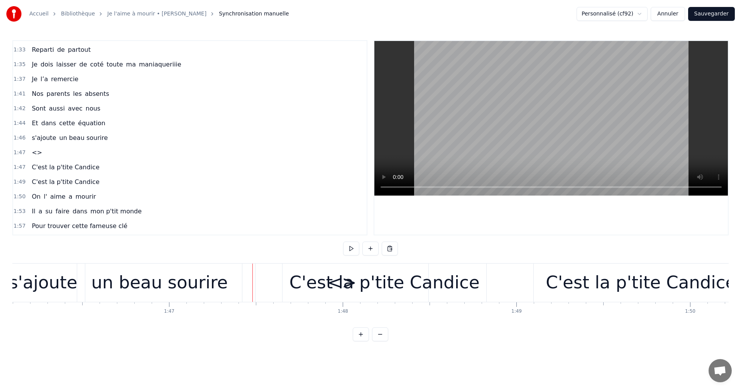
click at [286, 284] on div "C'est la p'tite Candice" at bounding box center [385, 282] width 204 height 38
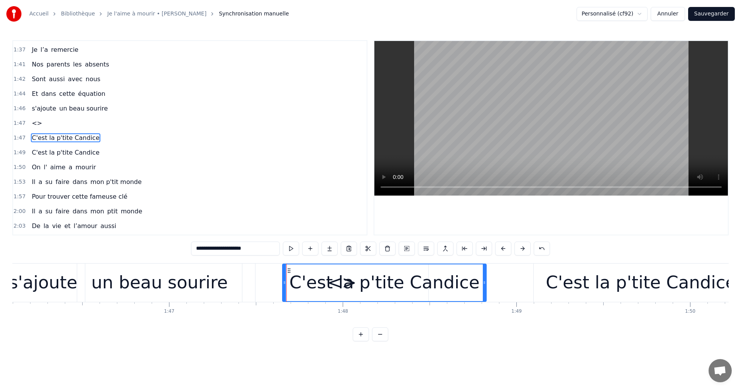
click at [268, 282] on div "<>" at bounding box center [342, 282] width 173 height 38
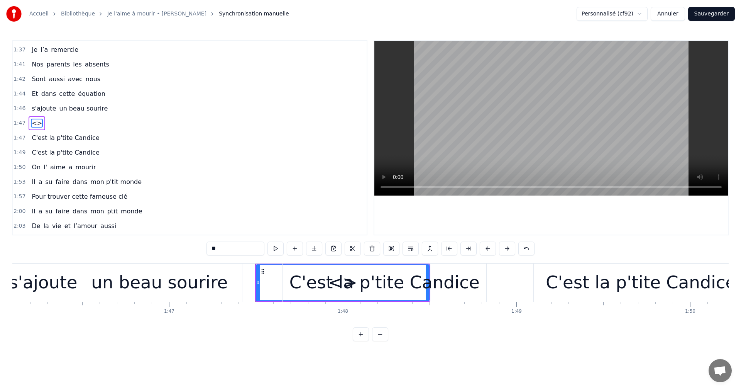
scroll to position [468, 0]
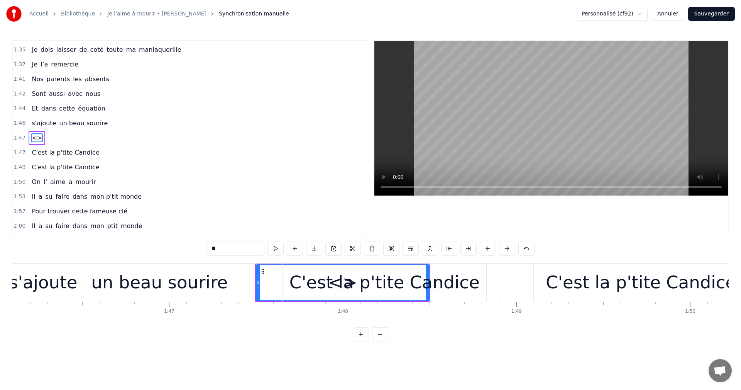
drag, startPoint x: 427, startPoint y: 274, endPoint x: 385, endPoint y: 276, distance: 41.7
click at [385, 276] on div "C'est la p'tite Candice" at bounding box center [385, 282] width 190 height 26
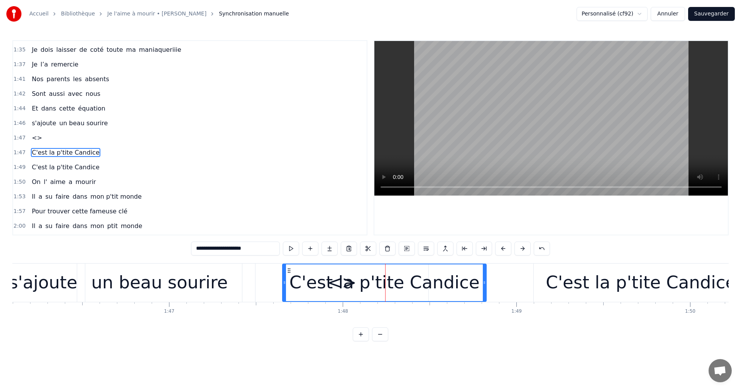
scroll to position [483, 0]
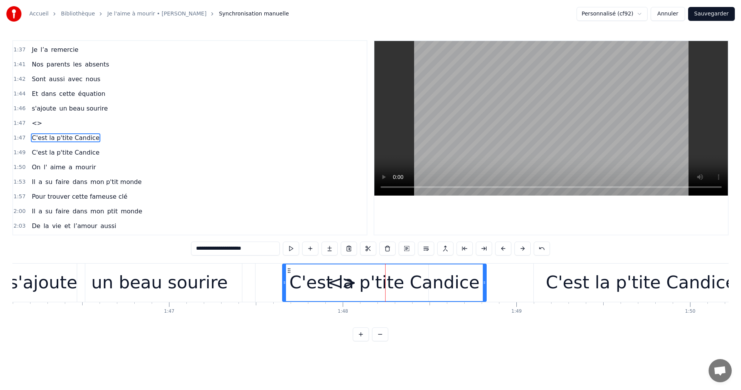
click at [271, 283] on div "<>" at bounding box center [342, 282] width 173 height 38
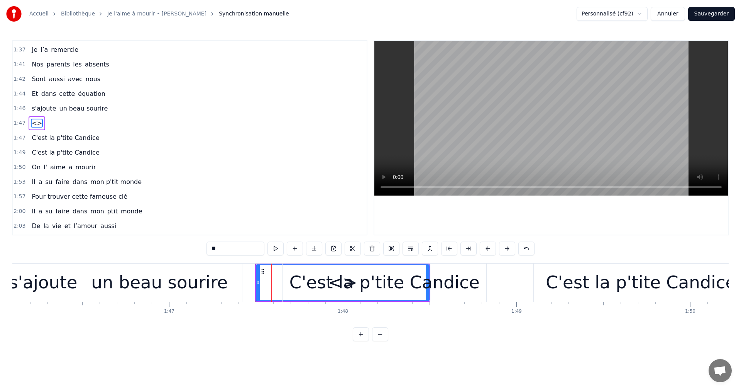
scroll to position [468, 0]
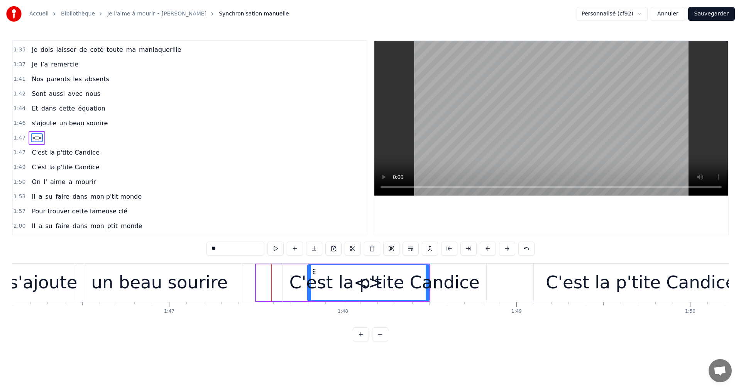
drag, startPoint x: 258, startPoint y: 284, endPoint x: 310, endPoint y: 307, distance: 56.0
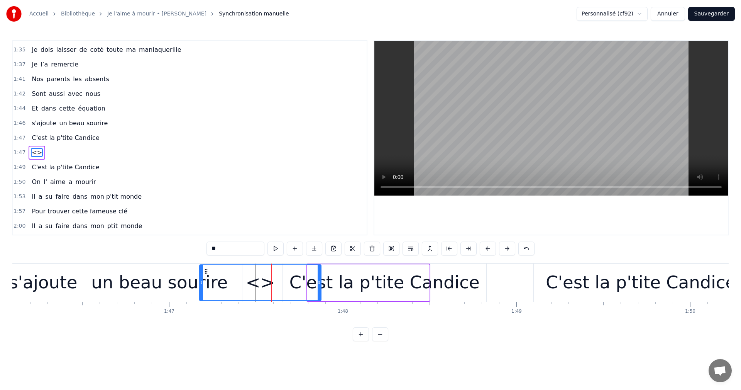
drag, startPoint x: 314, startPoint y: 272, endPoint x: 206, endPoint y: 281, distance: 108.5
click at [206, 281] on div "<>" at bounding box center [260, 282] width 121 height 35
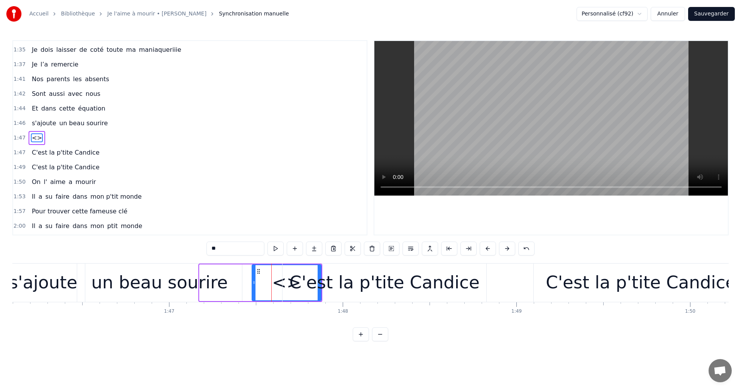
drag, startPoint x: 201, startPoint y: 283, endPoint x: 254, endPoint y: 288, distance: 53.1
click at [254, 288] on div at bounding box center [253, 282] width 3 height 35
drag, startPoint x: 261, startPoint y: 271, endPoint x: 235, endPoint y: 271, distance: 26.3
click at [235, 271] on icon at bounding box center [233, 271] width 6 height 6
drag, startPoint x: 227, startPoint y: 283, endPoint x: 250, endPoint y: 283, distance: 22.4
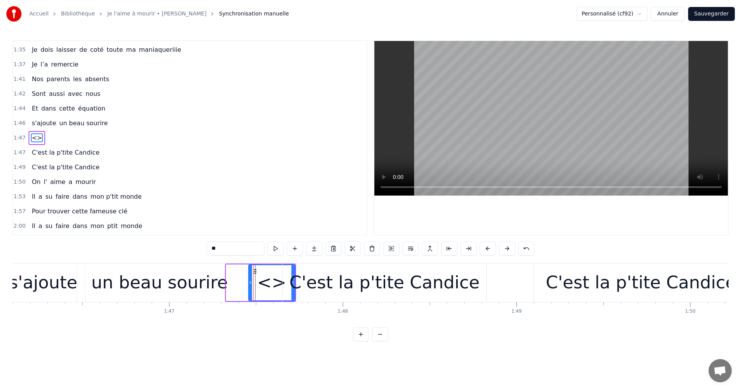
click at [250, 283] on icon at bounding box center [250, 282] width 3 height 6
click at [270, 282] on div "<>" at bounding box center [271, 282] width 29 height 26
click at [232, 252] on input "**" at bounding box center [236, 248] width 58 height 14
type input "*"
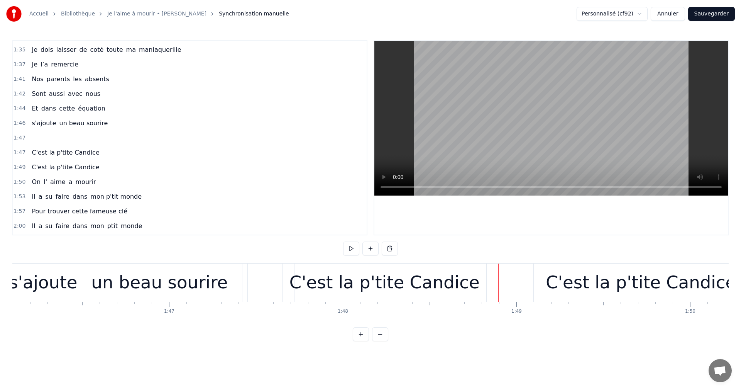
click at [255, 278] on div at bounding box center [271, 282] width 46 height 38
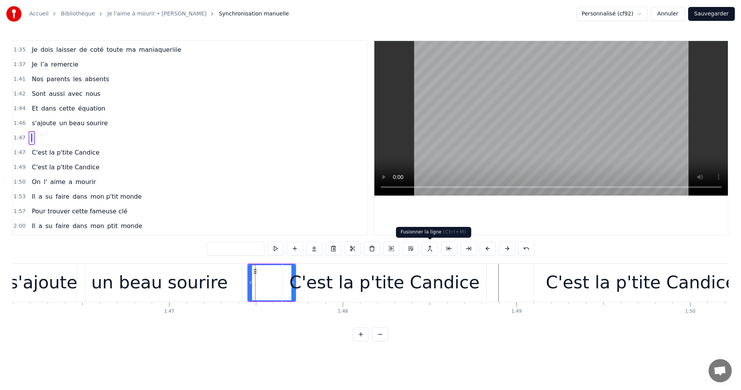
click at [429, 247] on button at bounding box center [430, 248] width 16 height 14
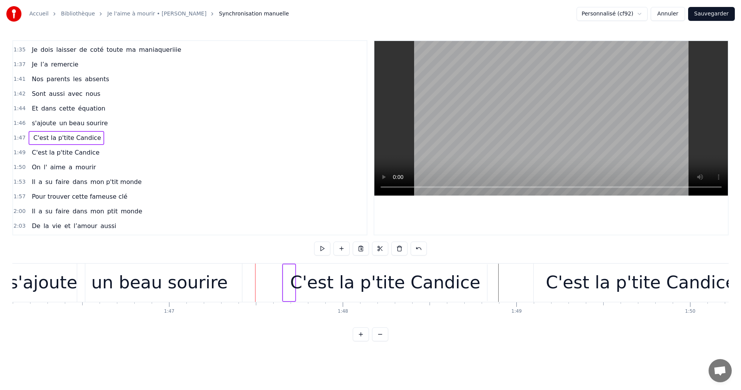
click at [263, 287] on div at bounding box center [271, 282] width 47 height 37
click at [251, 287] on div at bounding box center [271, 282] width 47 height 37
click at [306, 293] on div "C'est la p'tite Candice" at bounding box center [385, 282] width 190 height 26
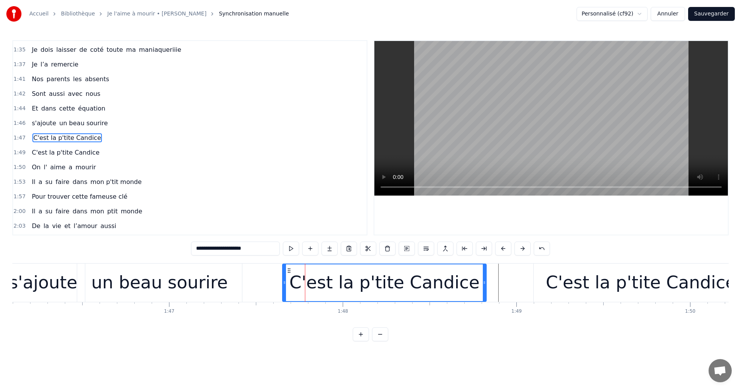
click at [208, 283] on div "un beau sourire" at bounding box center [159, 282] width 137 height 26
type input "**********"
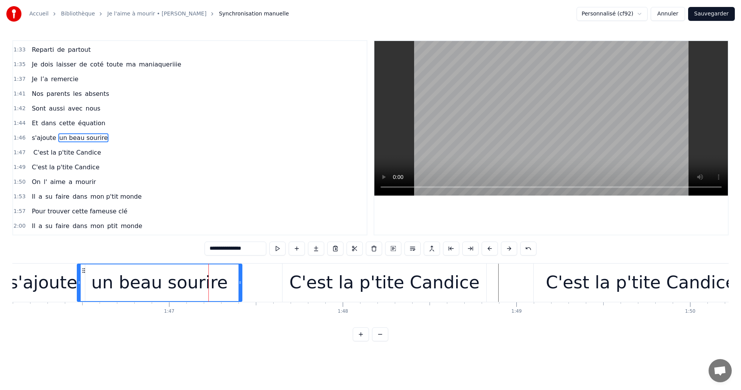
click at [249, 283] on div at bounding box center [270, 282] width 47 height 38
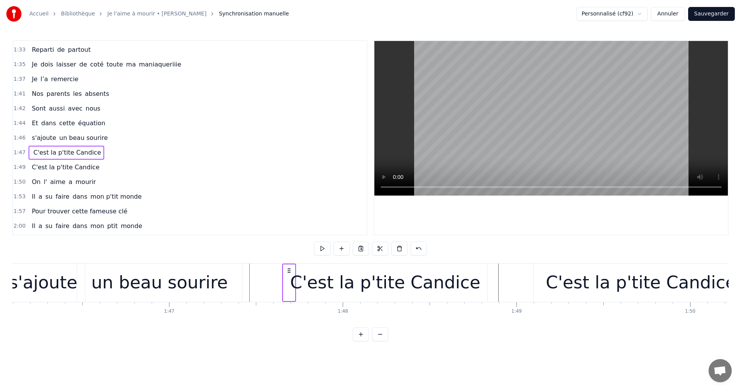
click at [288, 276] on div "C'est la p'tite Candice" at bounding box center [385, 282] width 204 height 37
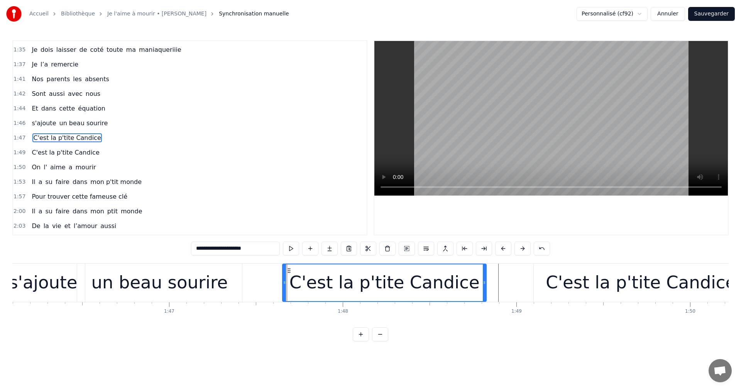
click at [274, 278] on div at bounding box center [270, 282] width 47 height 38
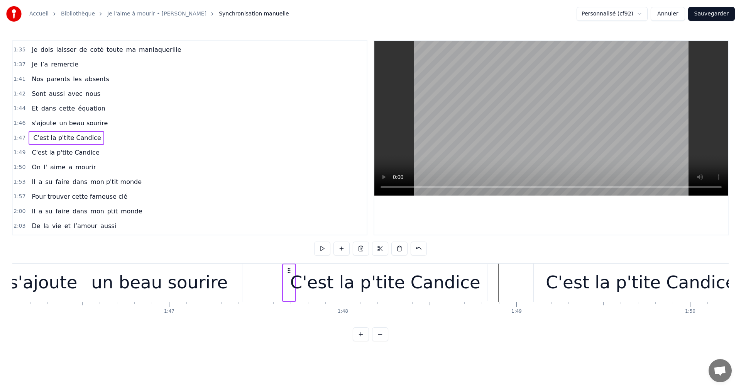
click at [262, 278] on div at bounding box center [271, 282] width 47 height 37
drag, startPoint x: 290, startPoint y: 271, endPoint x: 288, endPoint y: 276, distance: 5.2
click at [288, 276] on div "C'est la p'tite Candice" at bounding box center [288, 282] width 14 height 38
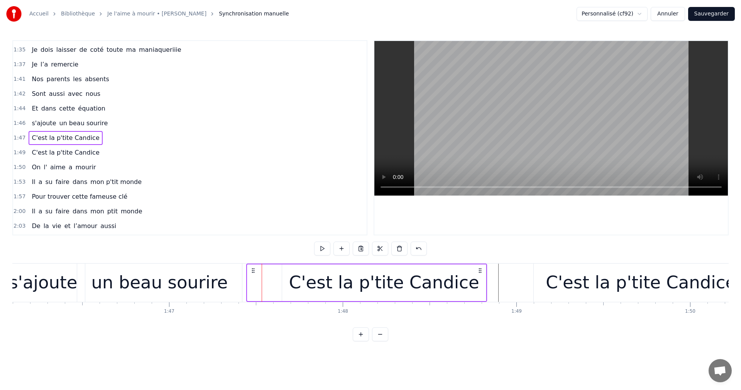
click at [305, 296] on div "C'est la p'tite Candice" at bounding box center [384, 282] width 204 height 37
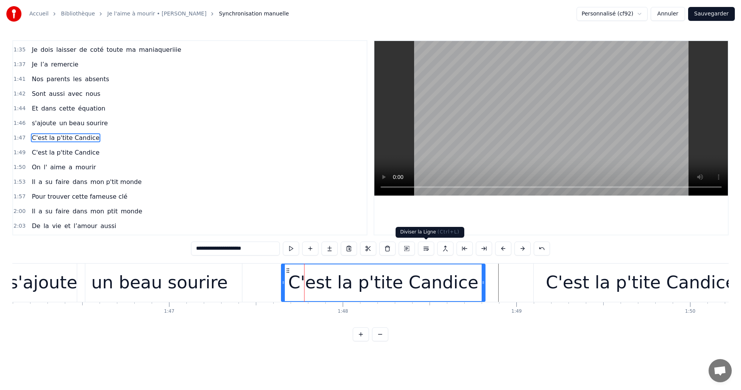
click at [422, 253] on button at bounding box center [426, 248] width 16 height 14
click at [379, 279] on div "C'est la p'tite Candice" at bounding box center [383, 282] width 190 height 26
click at [271, 286] on div "C'est la p'tite Candice" at bounding box center [366, 282] width 241 height 38
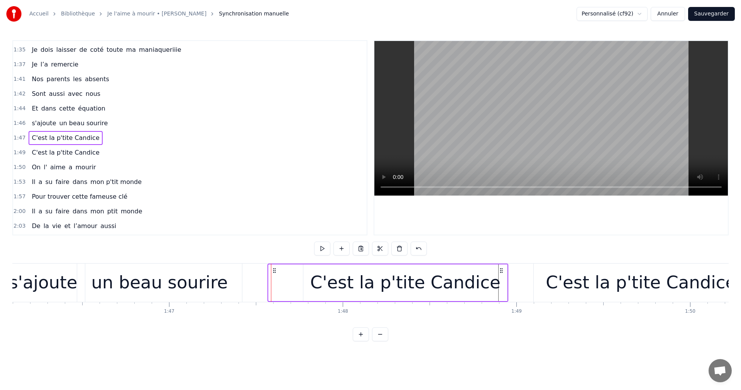
drag, startPoint x: 251, startPoint y: 268, endPoint x: 273, endPoint y: 301, distance: 39.1
click at [273, 301] on div "C'est la p'tite Candice" at bounding box center [388, 282] width 241 height 38
click at [213, 288] on div "un beau sourire" at bounding box center [159, 282] width 137 height 26
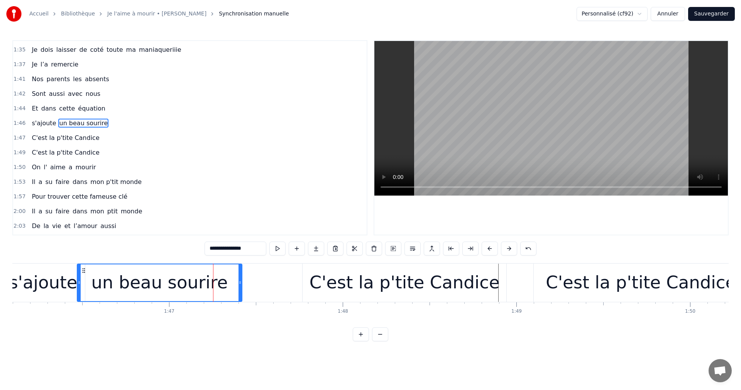
scroll to position [453, 0]
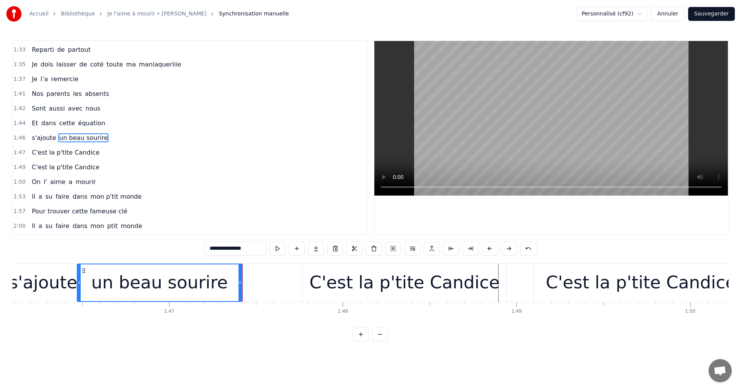
click at [68, 284] on div "s'ajoute" at bounding box center [43, 282] width 68 height 26
type input "********"
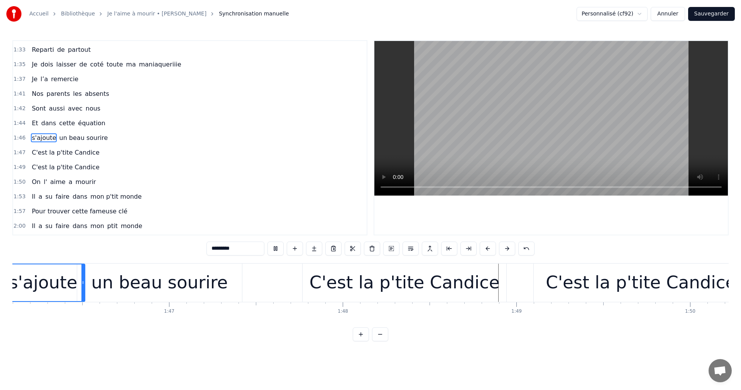
scroll to position [0, 18382]
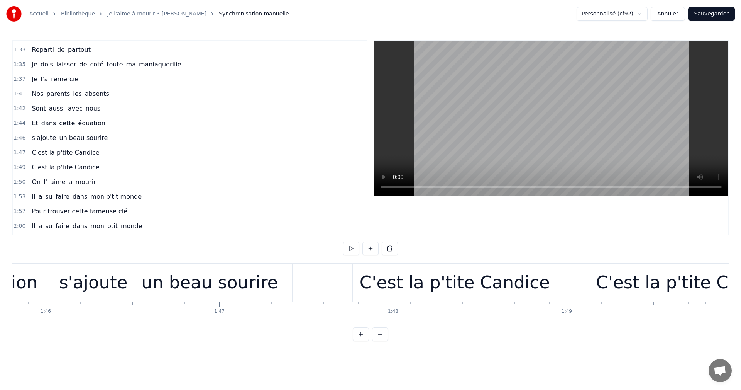
scroll to position [0, 18378]
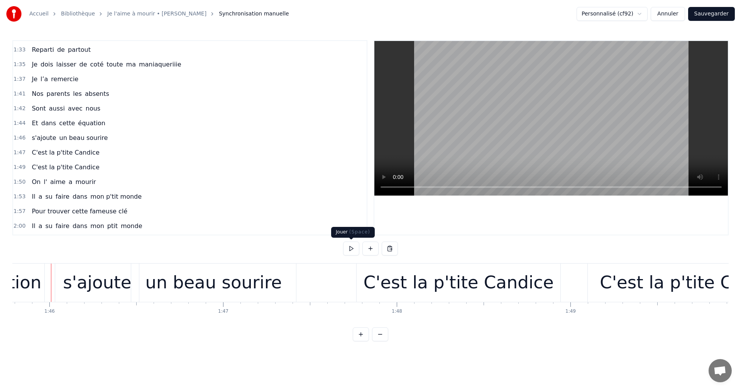
click at [352, 246] on button at bounding box center [351, 248] width 16 height 14
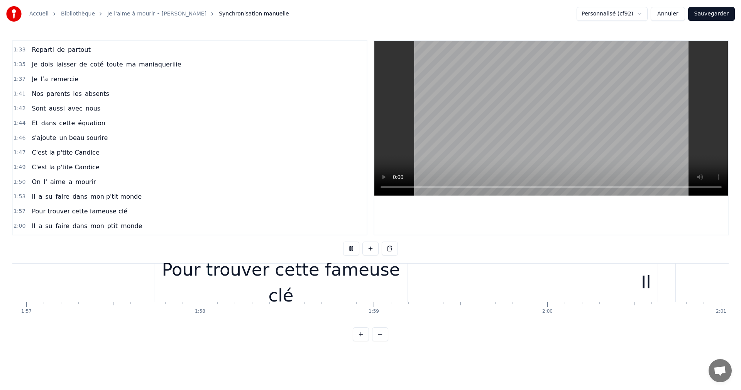
scroll to position [0, 20349]
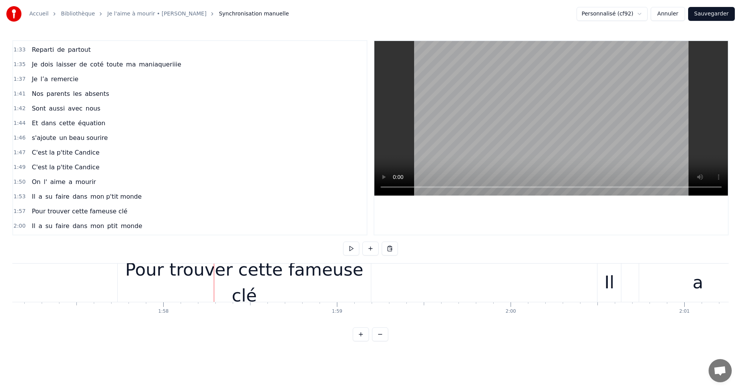
click at [343, 241] on button at bounding box center [351, 248] width 16 height 14
click at [191, 283] on div "Pour trouver cette fameuse clé" at bounding box center [244, 282] width 253 height 52
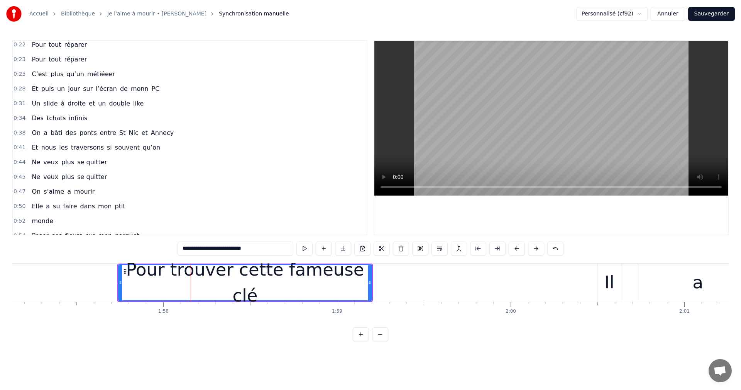
scroll to position [76, 0]
click at [82, 90] on span "sur" at bounding box center [87, 89] width 11 height 9
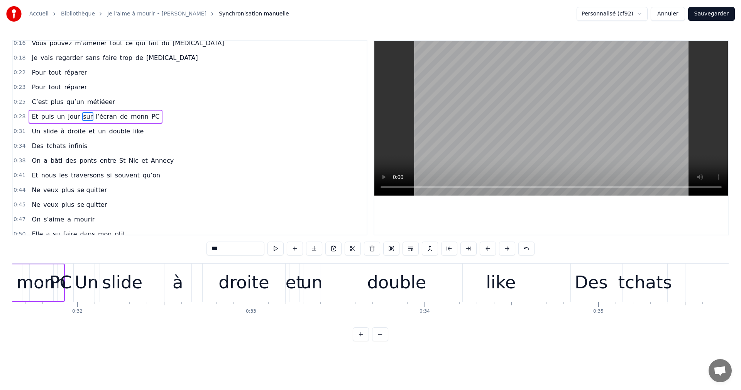
scroll to position [0, 5232]
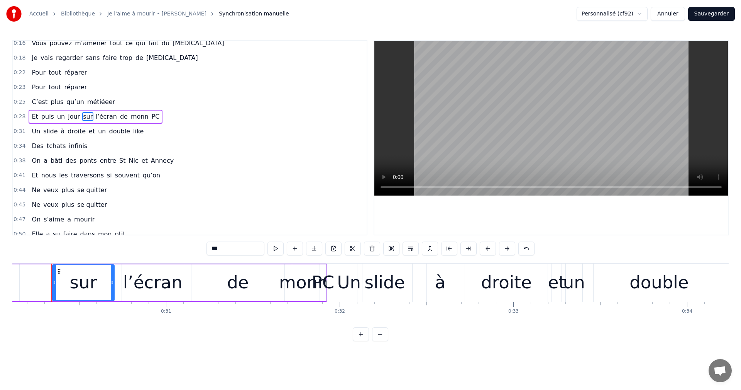
click at [307, 288] on div "monn" at bounding box center [303, 282] width 49 height 26
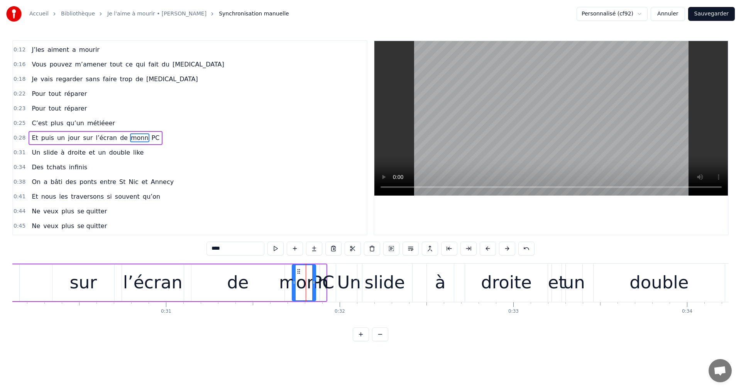
click at [231, 246] on input "****" at bounding box center [236, 248] width 58 height 14
type input "***"
click at [203, 195] on div "0:41 Et nous les traversons si souvent qu’on" at bounding box center [190, 196] width 354 height 15
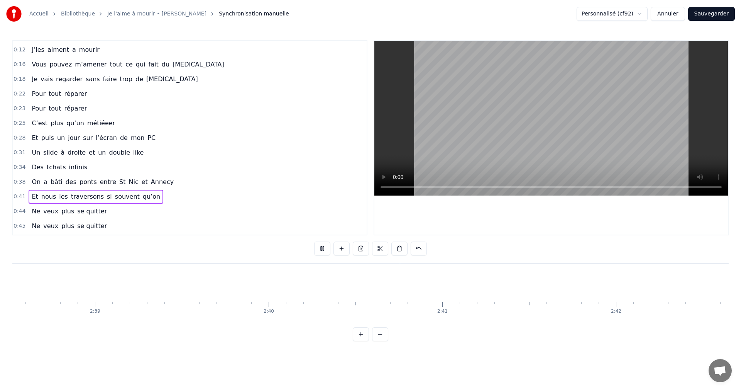
scroll to position [0, 27570]
click at [725, 14] on button "Sauvegarder" at bounding box center [711, 14] width 47 height 14
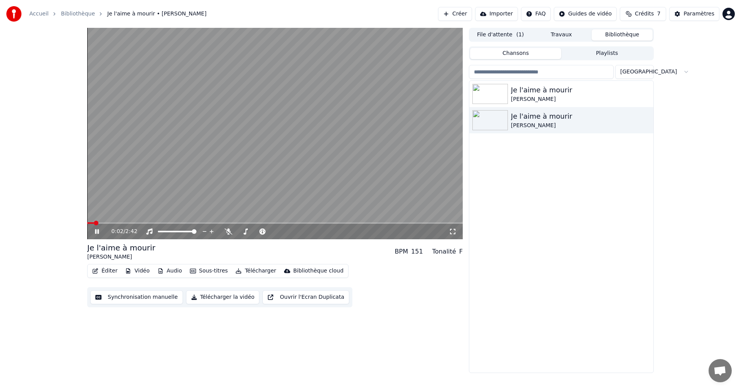
click at [454, 230] on icon at bounding box center [453, 231] width 8 height 6
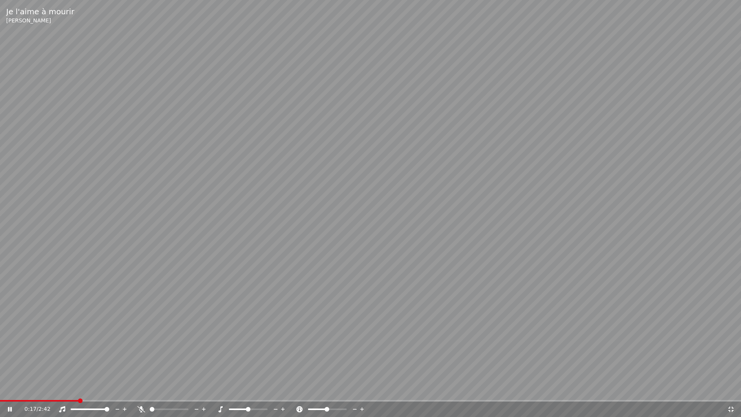
click at [355, 389] on icon at bounding box center [354, 409] width 7 height 8
click at [12, 389] on icon at bounding box center [10, 409] width 4 height 5
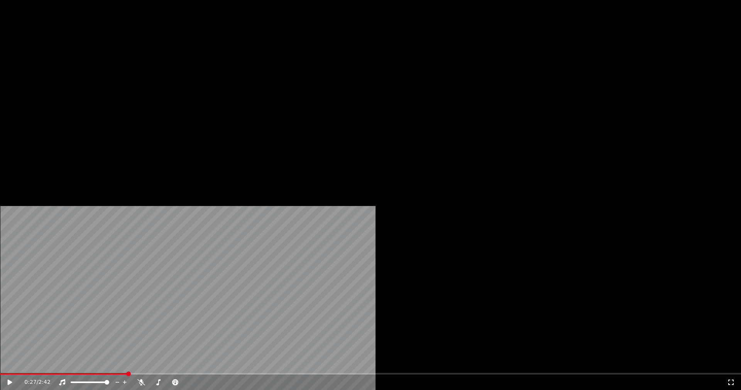
click at [105, 65] on button "Éditer" at bounding box center [104, 59] width 31 height 11
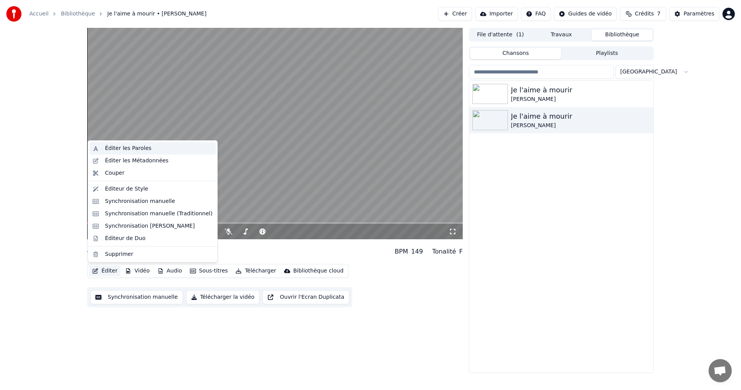
click at [158, 148] on div "Éditer les Paroles" at bounding box center [159, 148] width 108 height 8
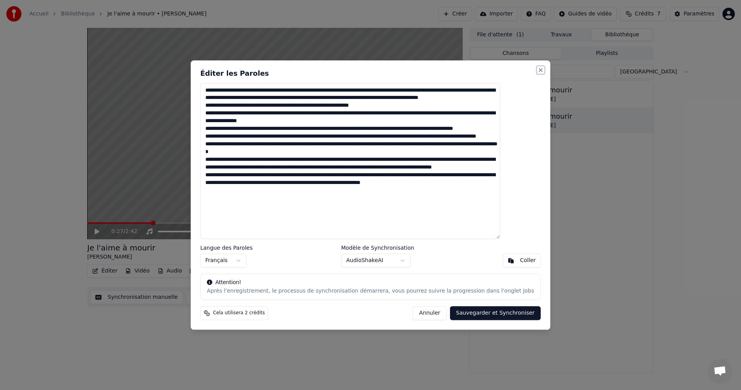
click at [538, 70] on button "Close" at bounding box center [541, 70] width 6 height 6
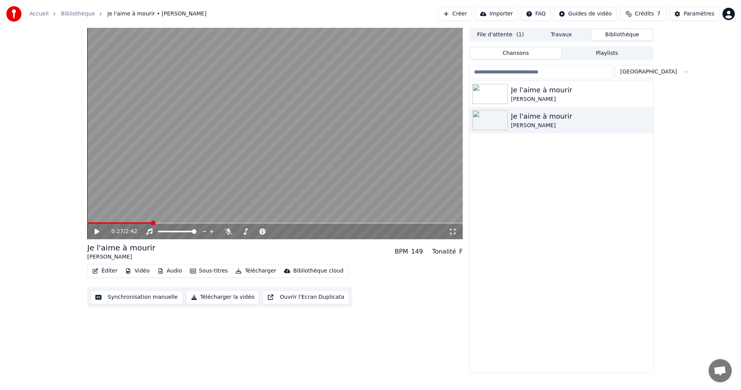
click at [130, 297] on button "Synchronisation manuelle" at bounding box center [136, 297] width 93 height 14
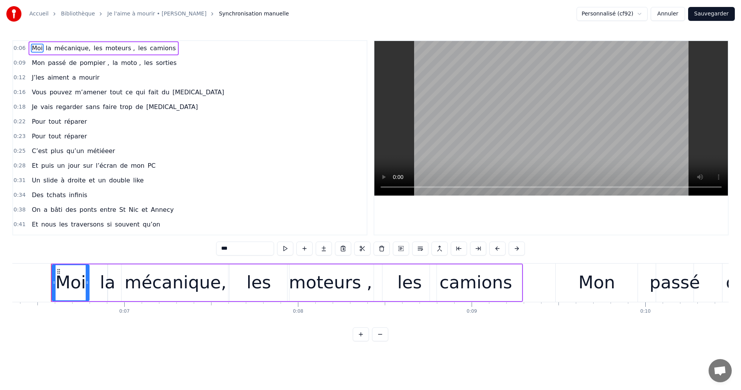
drag, startPoint x: 220, startPoint y: 56, endPoint x: 259, endPoint y: 157, distance: 108.2
click at [259, 157] on div "0:06 Moi la mécanique, les moteurs , les camions 0:09 Mon passé de pompier , la…" at bounding box center [189, 137] width 355 height 195
click at [720, 16] on button "Sauvegarder" at bounding box center [711, 14] width 47 height 14
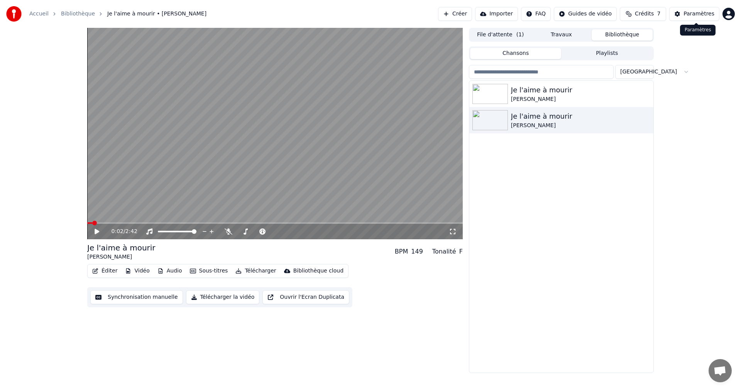
click at [691, 17] on div "Paramètres" at bounding box center [699, 14] width 31 height 8
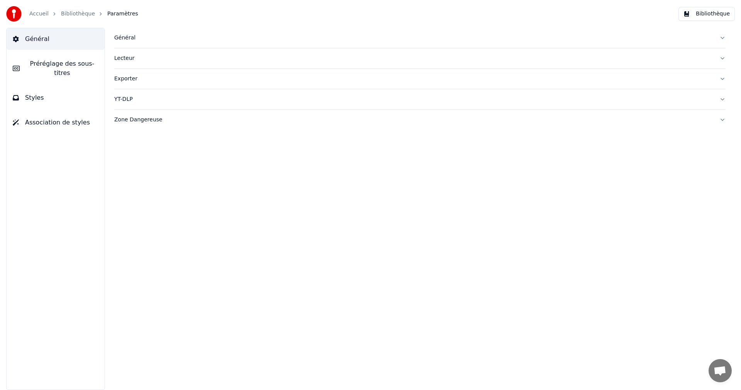
click at [712, 15] on button "Bibliothèque" at bounding box center [707, 14] width 56 height 14
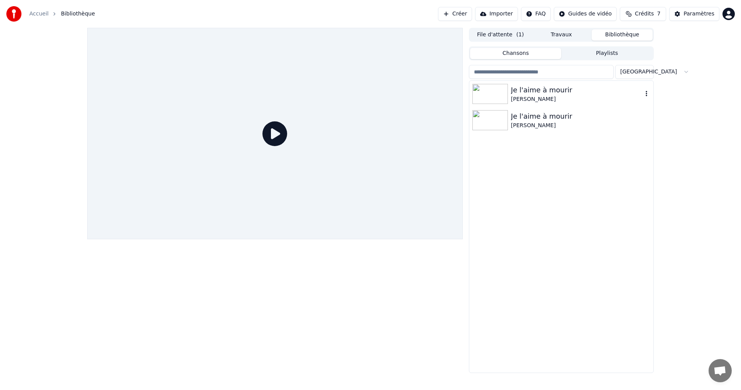
click at [564, 93] on div "Je l'aime à mourir" at bounding box center [577, 90] width 132 height 11
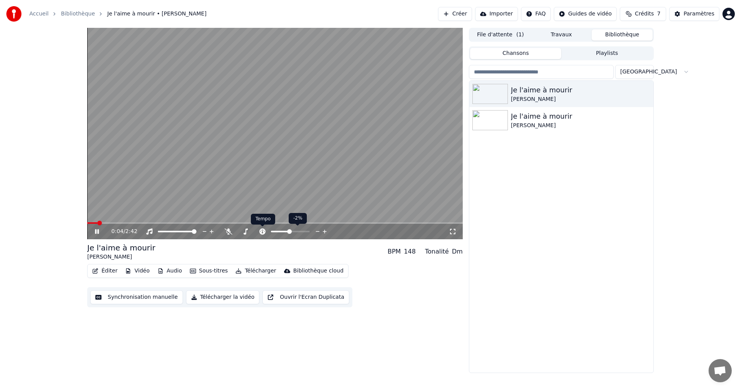
click at [261, 232] on icon at bounding box center [263, 231] width 8 height 6
click at [310, 232] on span at bounding box center [307, 231] width 5 height 5
click at [271, 234] on span at bounding box center [273, 231] width 5 height 5
click at [197, 231] on span at bounding box center [194, 231] width 5 height 5
click at [276, 234] on span at bounding box center [273, 231] width 5 height 5
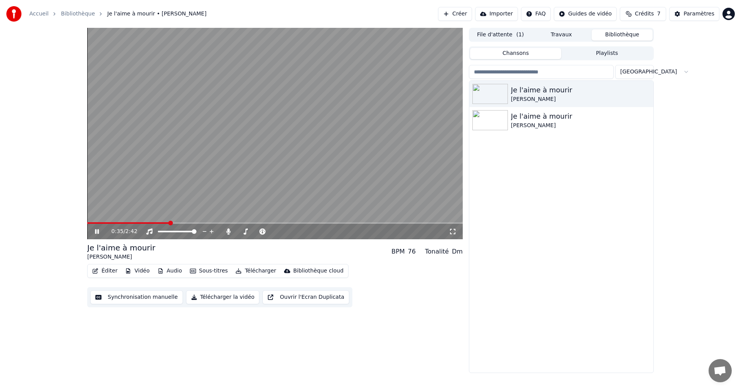
click at [95, 232] on icon at bounding box center [97, 231] width 4 height 5
click at [535, 125] on div "[PERSON_NAME]" at bounding box center [577, 126] width 132 height 8
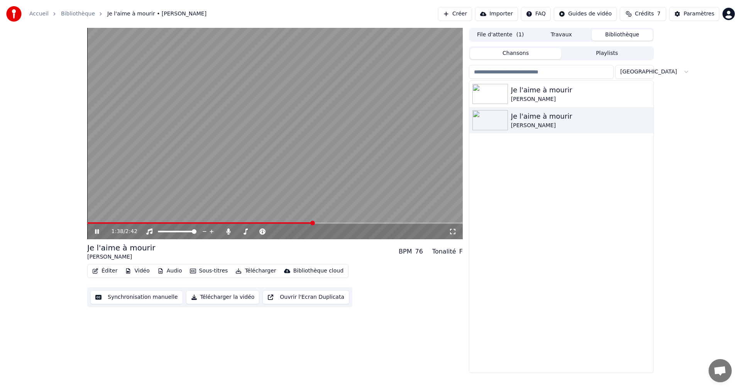
click at [313, 224] on span at bounding box center [275, 223] width 376 height 2
click at [313, 224] on span at bounding box center [312, 222] width 5 height 5
click at [325, 229] on icon at bounding box center [324, 231] width 7 height 8
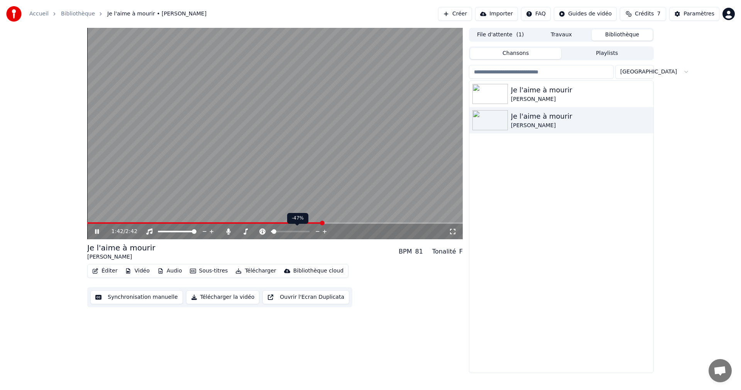
click at [325, 229] on icon at bounding box center [324, 231] width 7 height 8
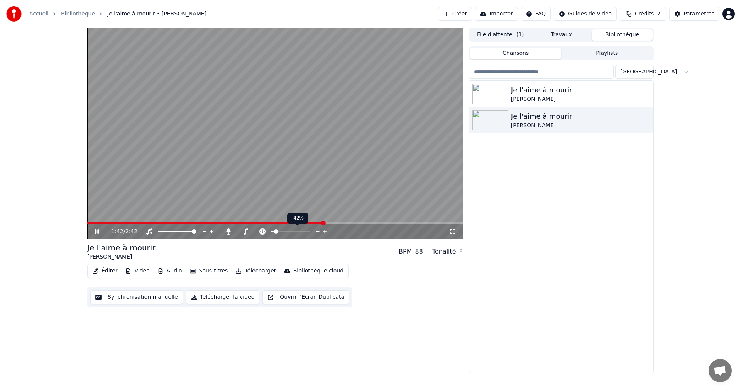
click at [325, 229] on icon at bounding box center [324, 231] width 7 height 8
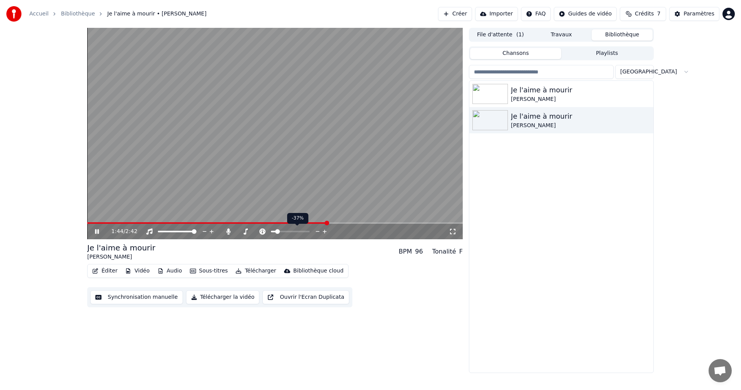
click at [325, 229] on icon at bounding box center [324, 231] width 7 height 8
click at [275, 230] on div "1:45 / 2:42" at bounding box center [280, 231] width 337 height 8
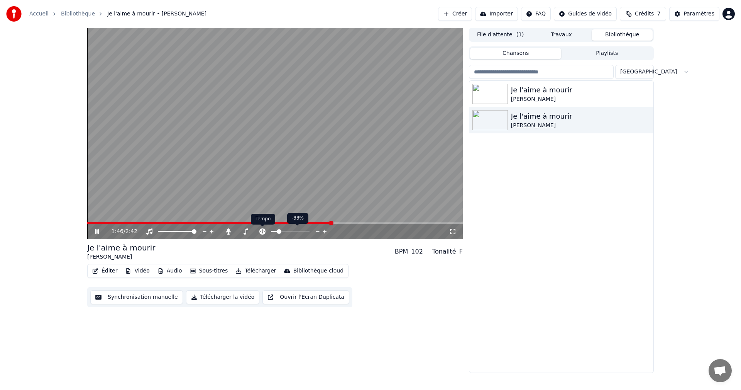
click at [262, 230] on icon at bounding box center [262, 231] width 6 height 6
click at [227, 231] on icon at bounding box center [228, 231] width 4 height 6
click at [227, 231] on icon at bounding box center [229, 231] width 8 height 6
click at [227, 231] on icon at bounding box center [228, 231] width 4 height 6
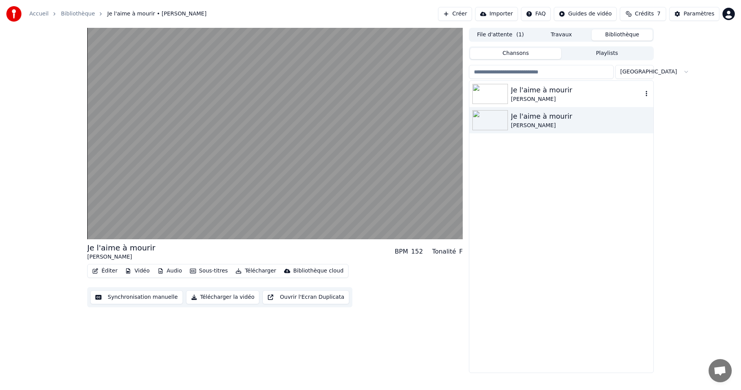
click at [647, 93] on icon "button" at bounding box center [647, 93] width 8 height 6
click at [647, 122] on icon "button" at bounding box center [647, 119] width 2 height 5
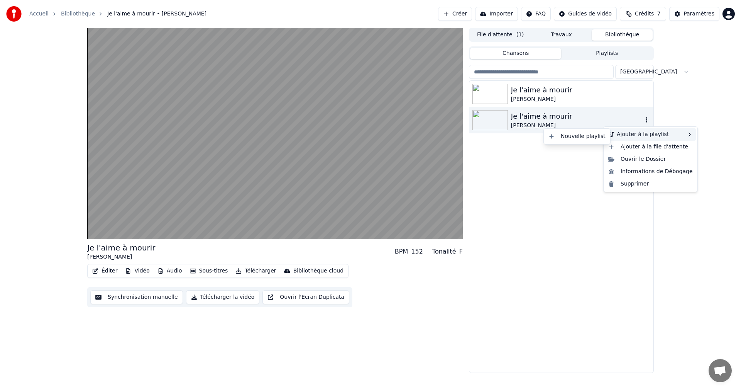
click at [655, 136] on div "Ajouter à la playlist" at bounding box center [650, 134] width 91 height 12
click at [642, 136] on div "Ajouter à la playlist" at bounding box center [650, 134] width 91 height 12
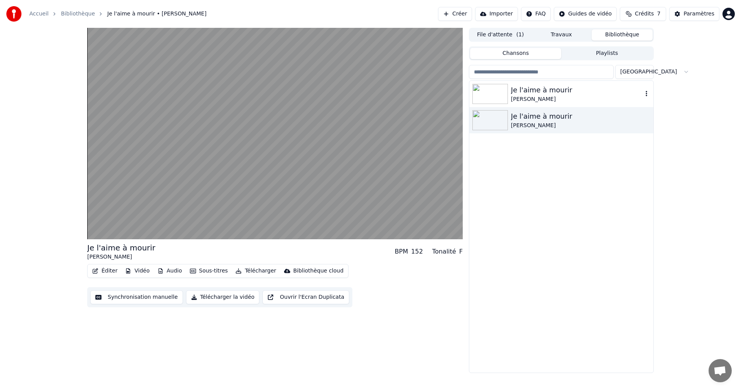
click at [609, 97] on div "[PERSON_NAME]" at bounding box center [577, 99] width 132 height 8
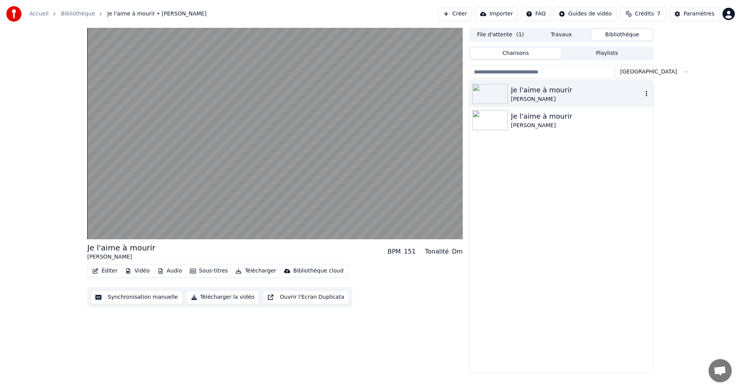
click at [647, 93] on icon "button" at bounding box center [647, 93] width 2 height 5
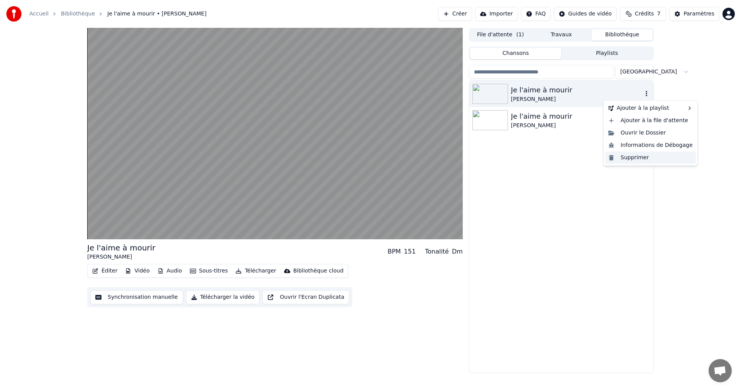
click at [638, 156] on div "Supprimer" at bounding box center [650, 157] width 91 height 12
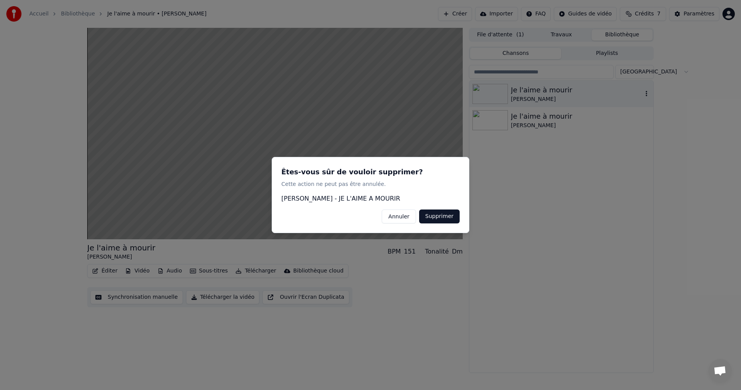
click at [402, 217] on button "Annuler" at bounding box center [399, 216] width 34 height 14
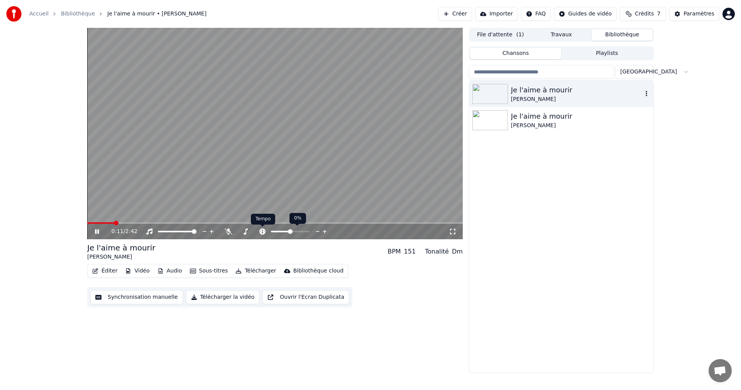
click at [261, 231] on icon at bounding box center [262, 231] width 6 height 6
drag, startPoint x: 261, startPoint y: 231, endPoint x: 308, endPoint y: 207, distance: 52.3
click at [308, 207] on div "0:14 / 2:42" at bounding box center [275, 133] width 376 height 211
click at [565, 124] on div "[PERSON_NAME]" at bounding box center [577, 126] width 132 height 8
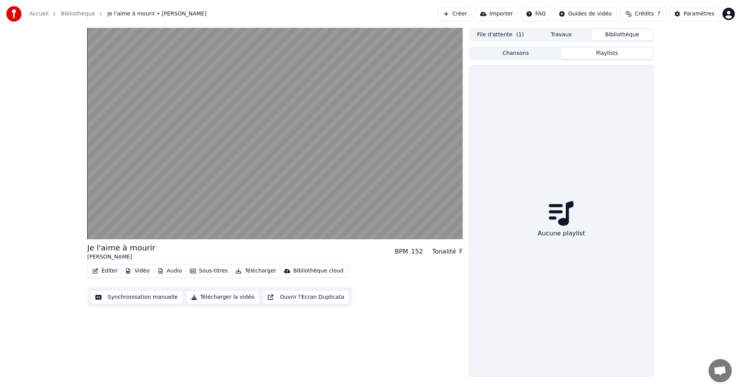
click at [604, 53] on button "Playlists" at bounding box center [606, 53] width 91 height 11
click at [522, 55] on button "Chansons" at bounding box center [515, 53] width 91 height 11
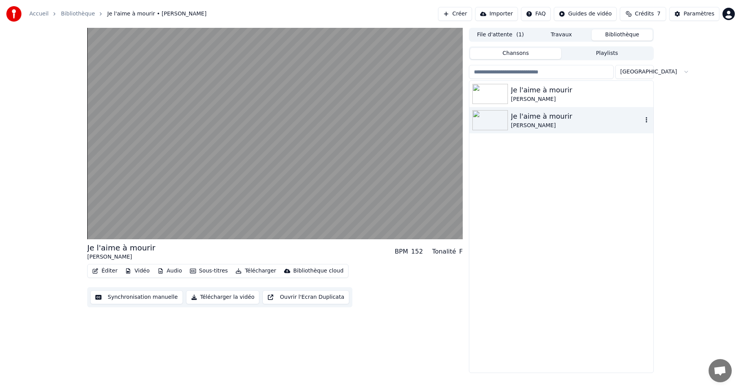
click at [646, 121] on icon "button" at bounding box center [647, 120] width 8 height 6
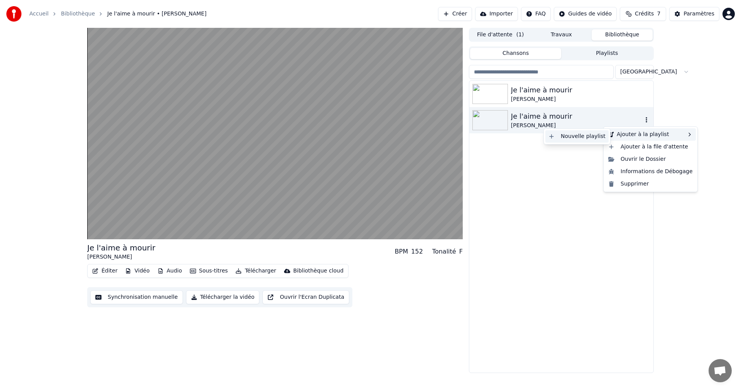
click at [591, 139] on div "Nouvelle playlist" at bounding box center [577, 136] width 63 height 12
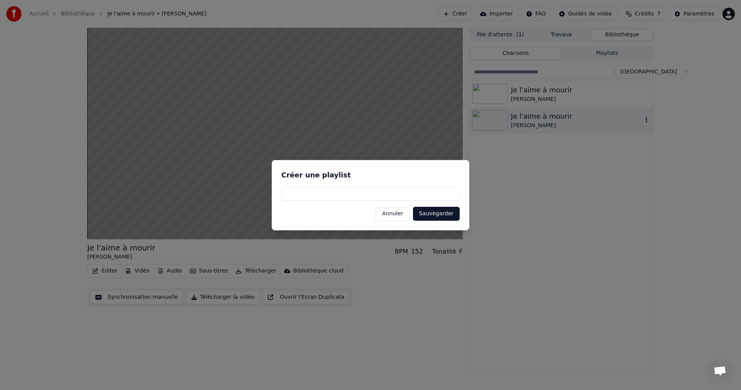
click at [359, 194] on input at bounding box center [370, 193] width 178 height 14
type input "**********"
click at [449, 214] on button "Sauvegarder" at bounding box center [436, 214] width 47 height 14
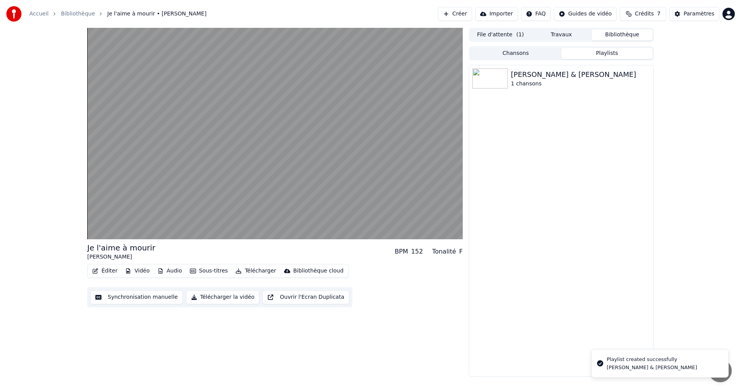
click at [612, 53] on button "Playlists" at bounding box center [606, 53] width 91 height 11
click at [586, 78] on div "[PERSON_NAME] & [PERSON_NAME]" at bounding box center [577, 74] width 132 height 11
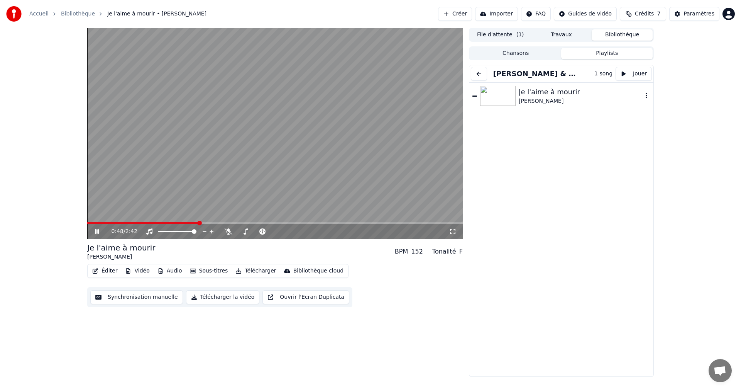
click at [571, 91] on div "Je l'aime à mourir" at bounding box center [581, 91] width 124 height 11
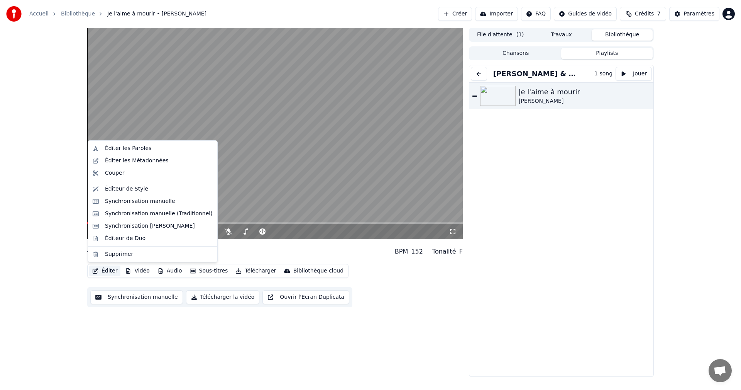
click at [107, 269] on button "Éditer" at bounding box center [104, 270] width 31 height 11
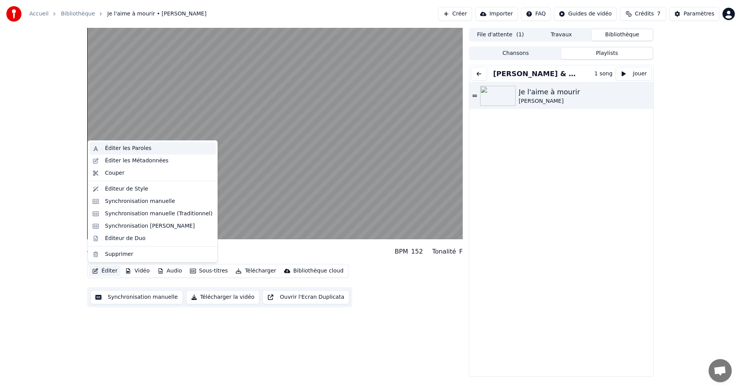
click at [133, 149] on div "Éditer les Paroles" at bounding box center [128, 148] width 46 height 8
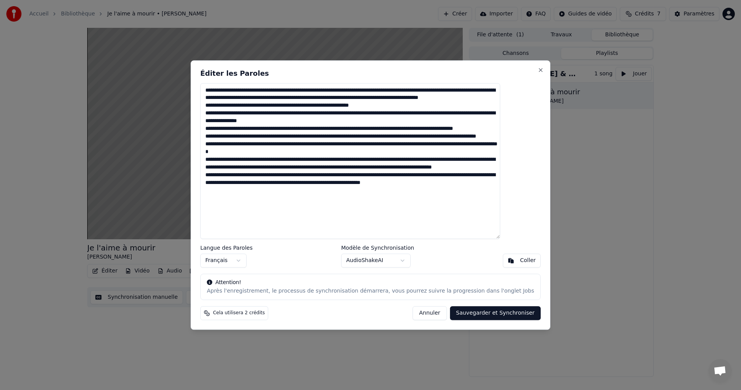
click at [422, 311] on button "Annuler" at bounding box center [430, 313] width 34 height 14
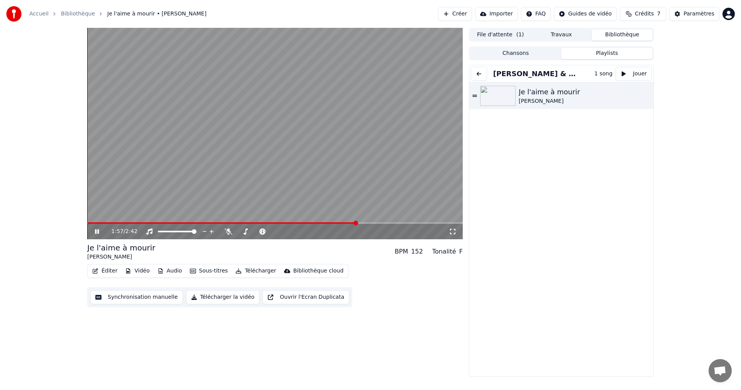
click at [358, 223] on span at bounding box center [275, 223] width 376 height 2
click at [375, 223] on span at bounding box center [275, 223] width 376 height 2
click at [564, 210] on div "Je l'aime à mourir [PERSON_NAME]" at bounding box center [561, 238] width 184 height 311
click at [95, 233] on icon at bounding box center [102, 231] width 18 height 6
click at [635, 76] on button "Jouer" at bounding box center [634, 74] width 36 height 14
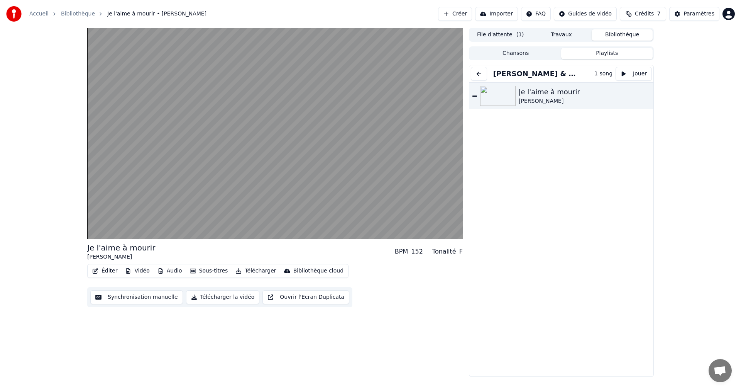
click at [637, 77] on button "Jouer" at bounding box center [634, 74] width 36 height 14
